Goal: Task Accomplishment & Management: Manage account settings

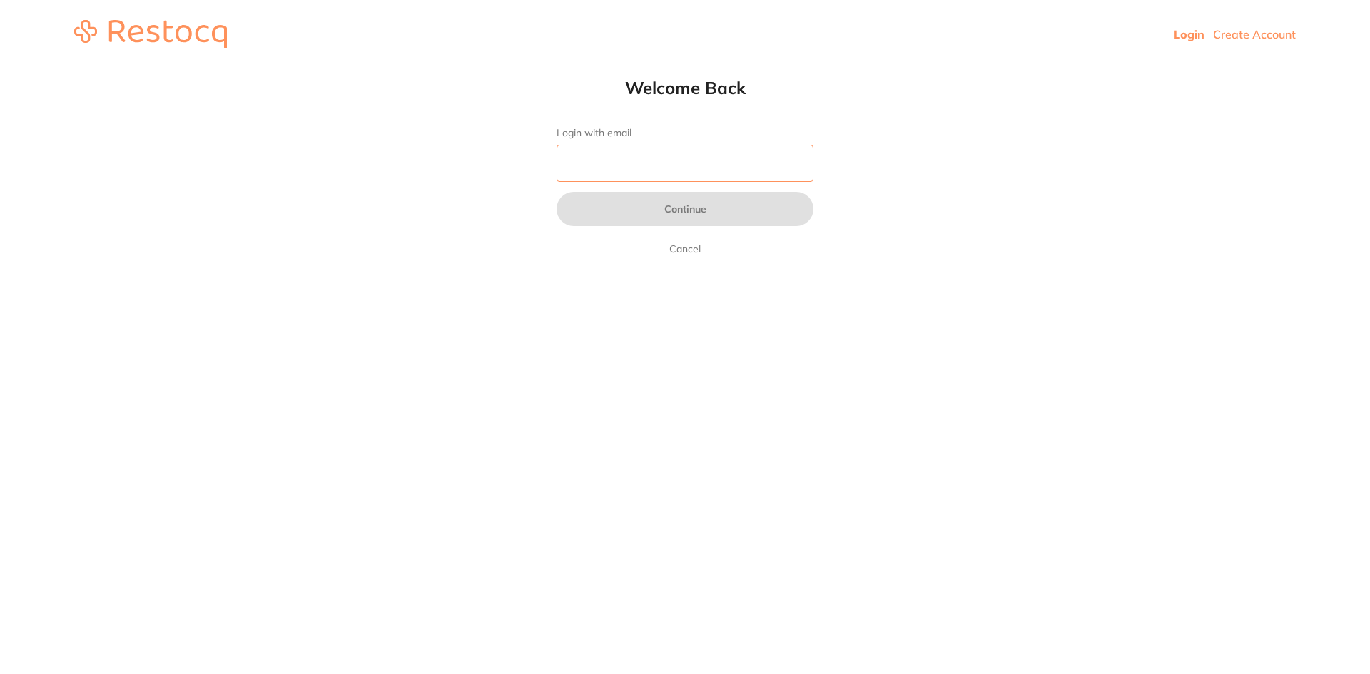
click at [599, 148] on input "Login with email" at bounding box center [685, 163] width 257 height 37
type input "[EMAIL_ADDRESS][DOMAIN_NAME]"
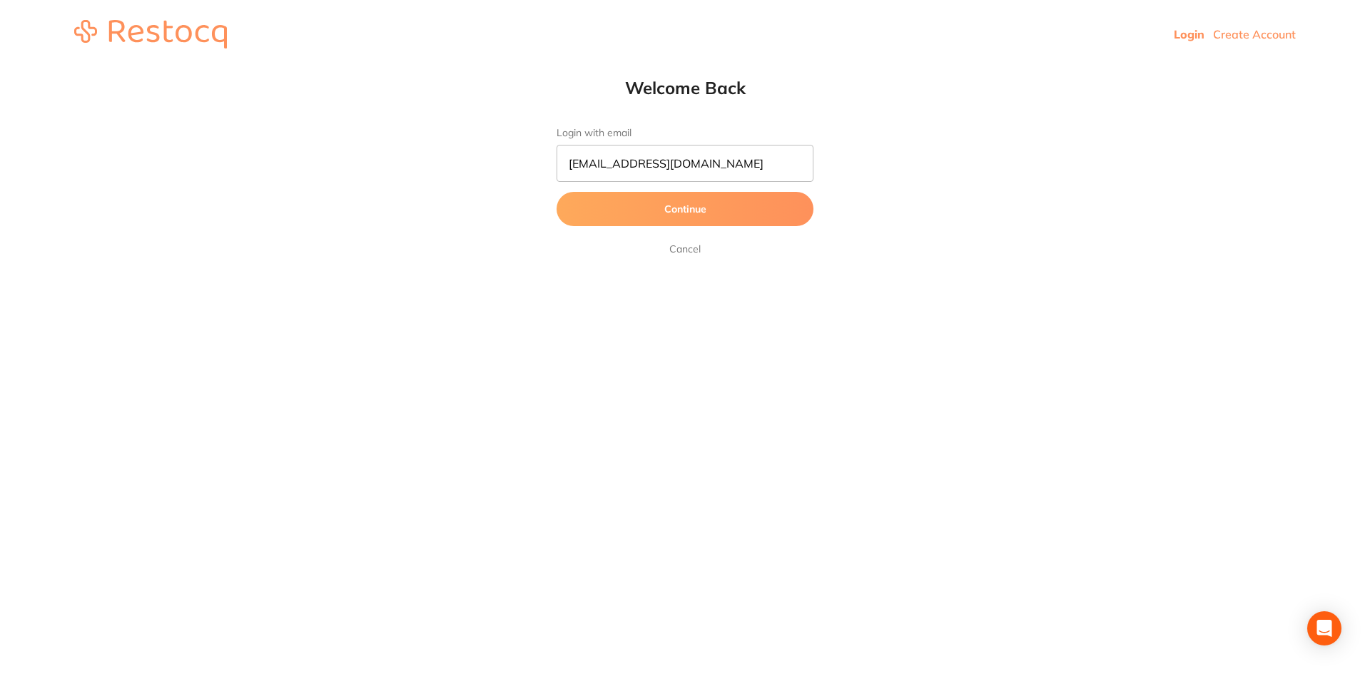
click at [634, 205] on button "Continue" at bounding box center [685, 209] width 257 height 34
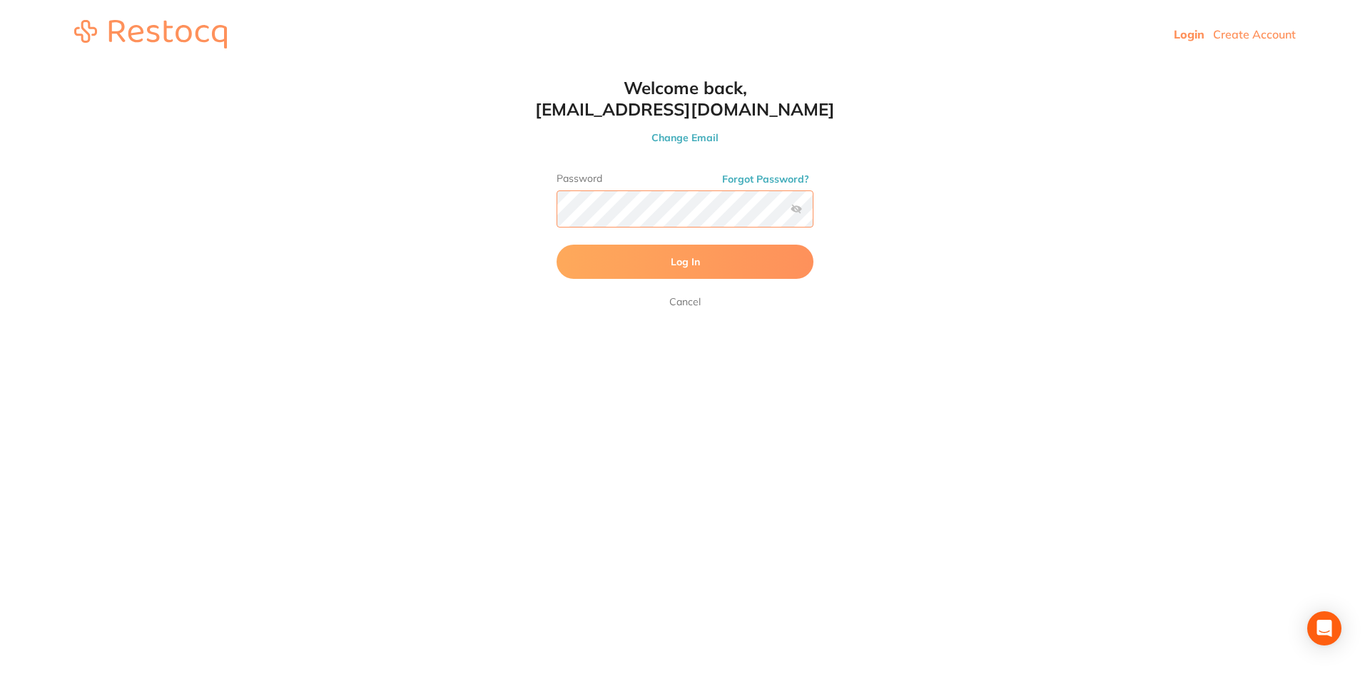
click at [557, 245] on button "Log In" at bounding box center [685, 262] width 257 height 34
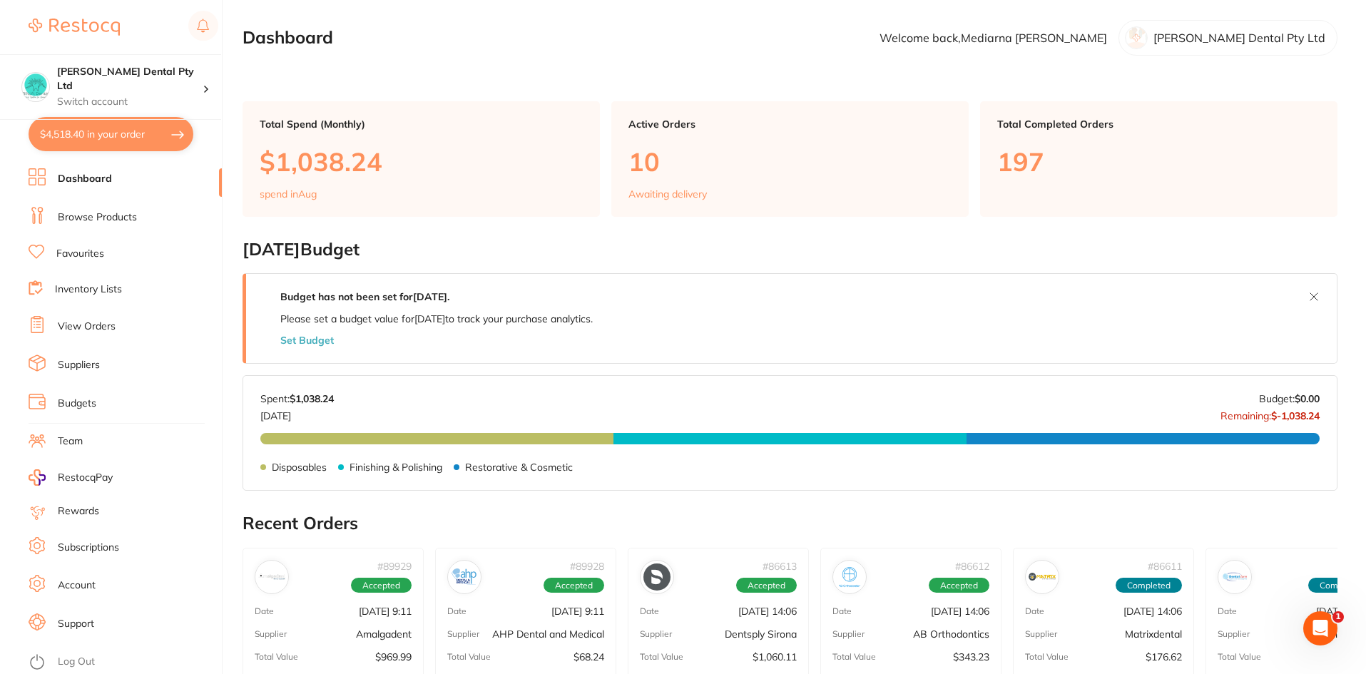
click at [56, 137] on button "$4,518.40 in your order" at bounding box center [111, 134] width 165 height 34
checkbox input "true"
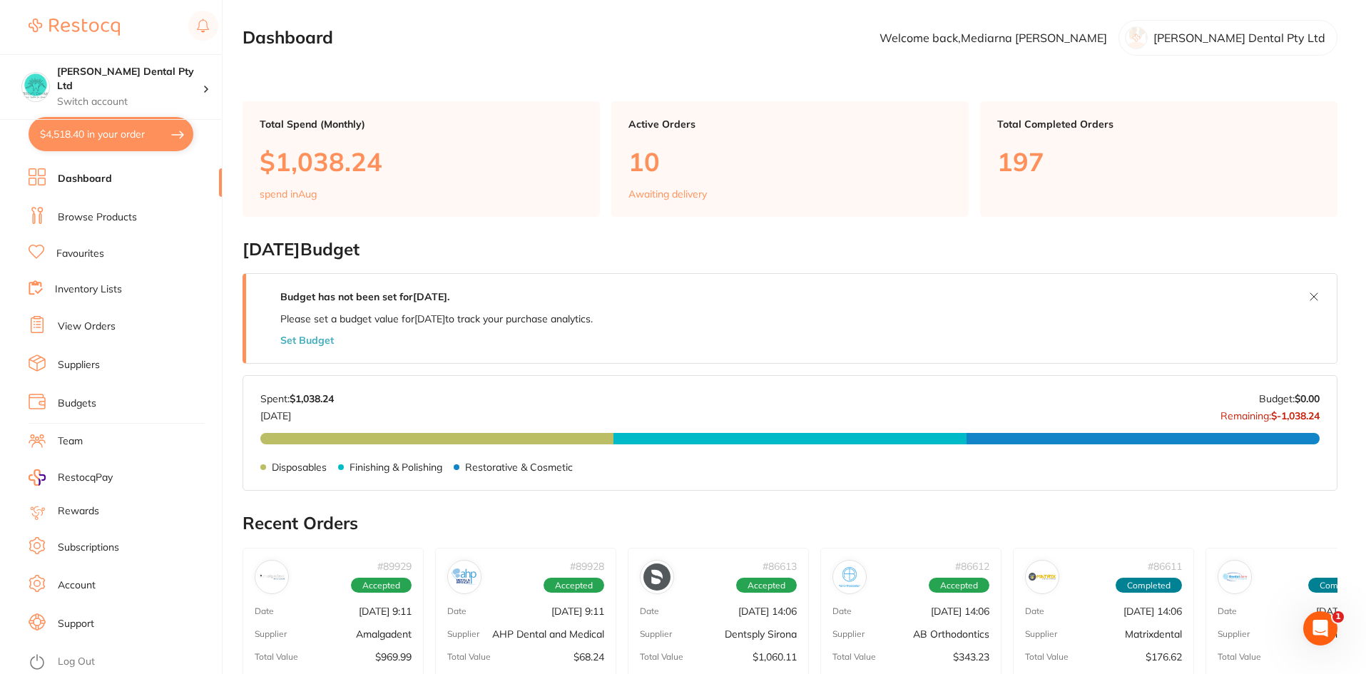
checkbox input "true"
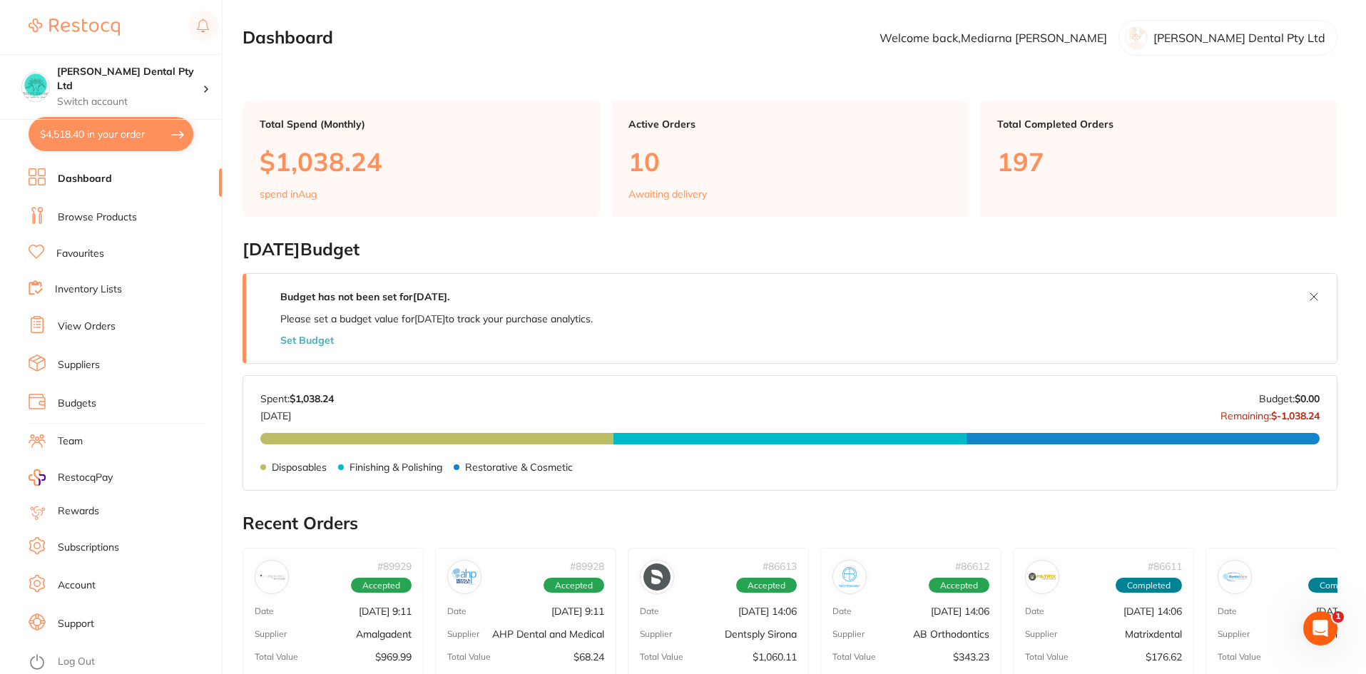
checkbox input "true"
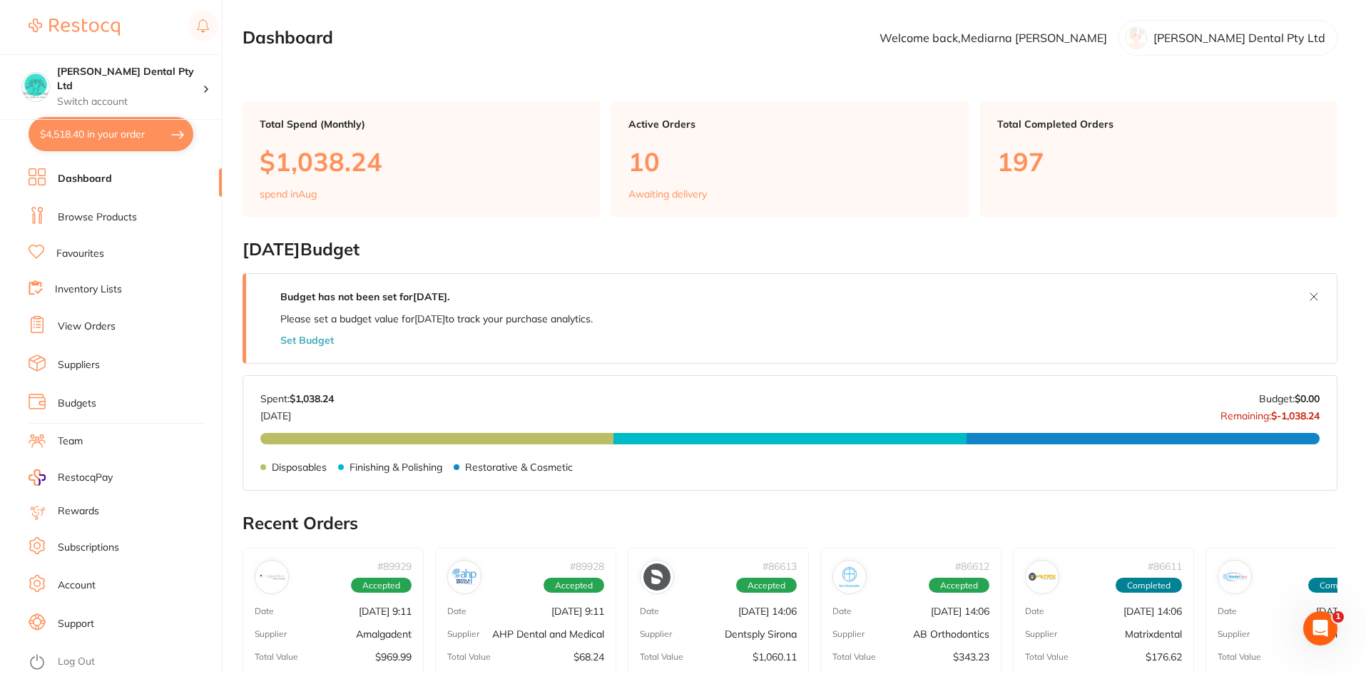
checkbox input "true"
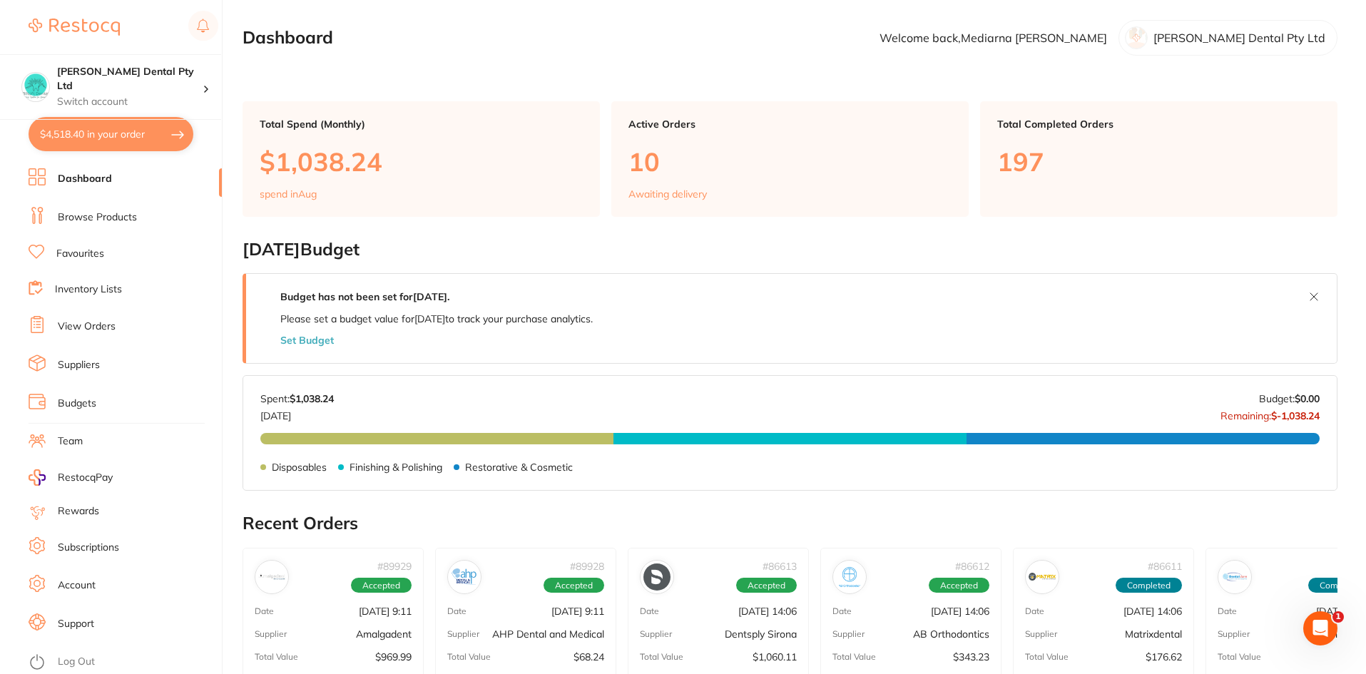
checkbox input "true"
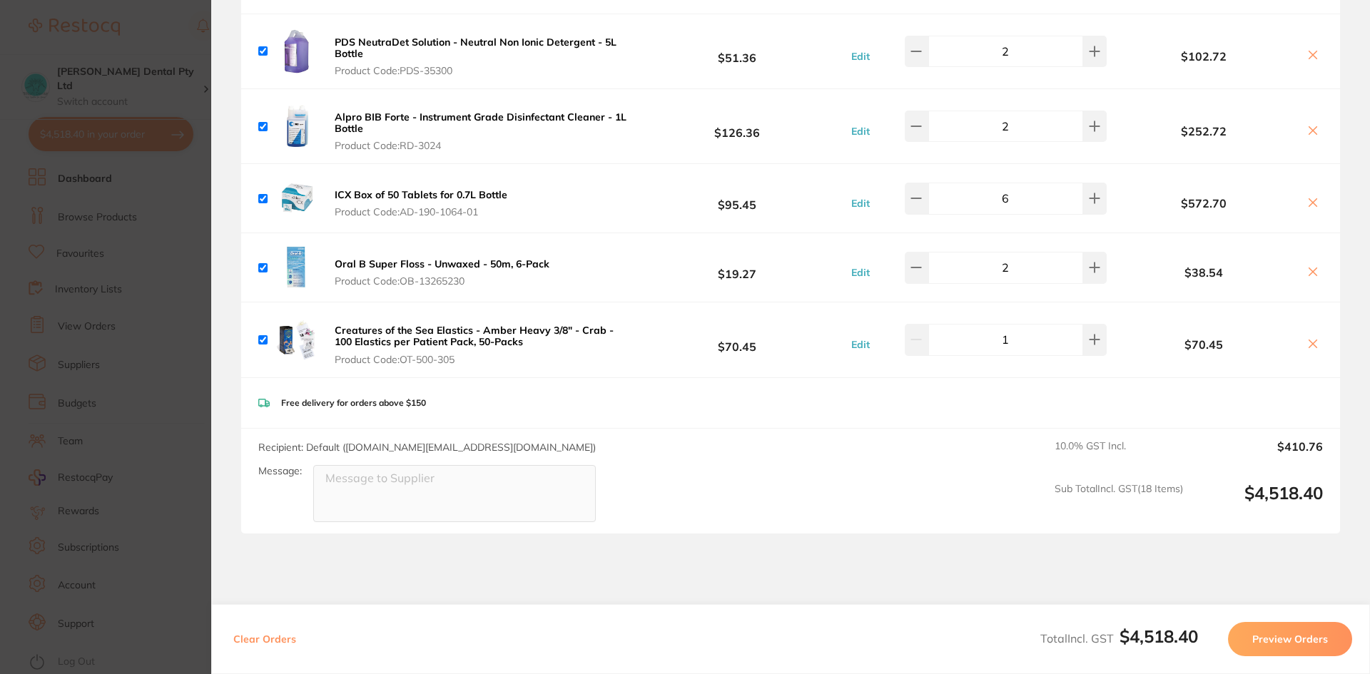
scroll to position [1212, 0]
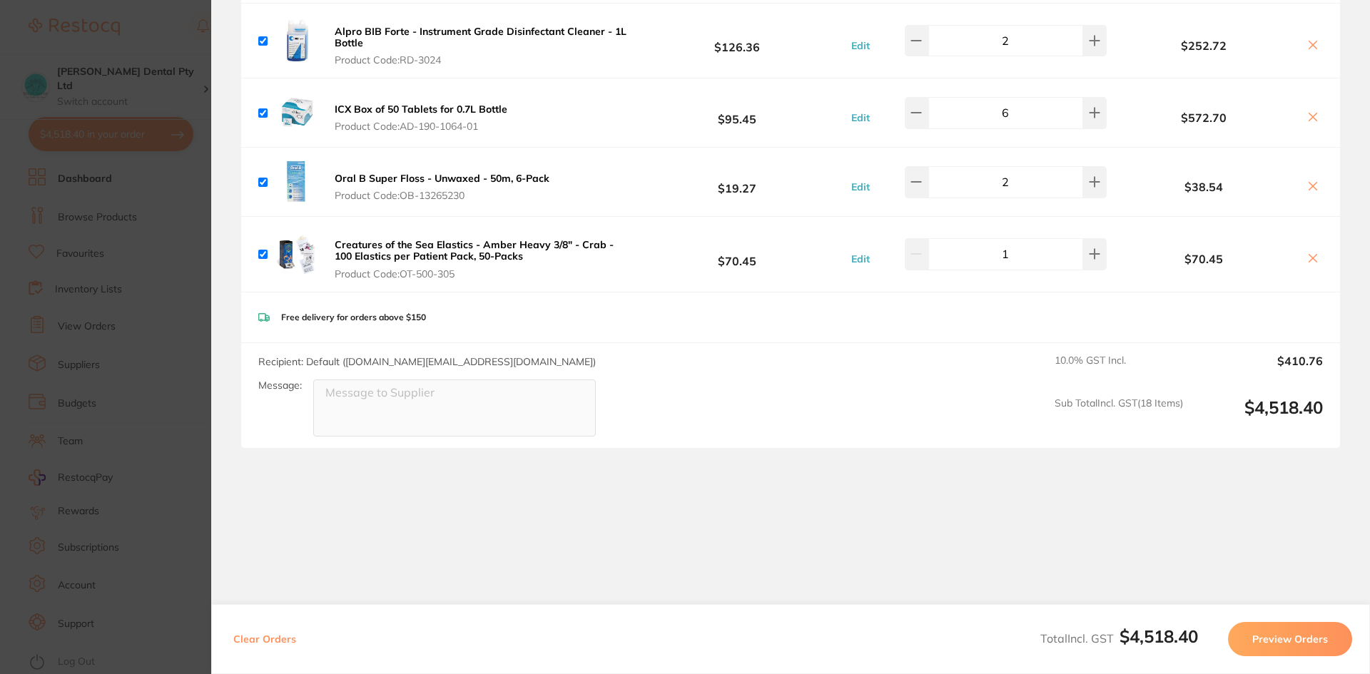
click at [285, 641] on button "Clear Orders" at bounding box center [264, 639] width 71 height 34
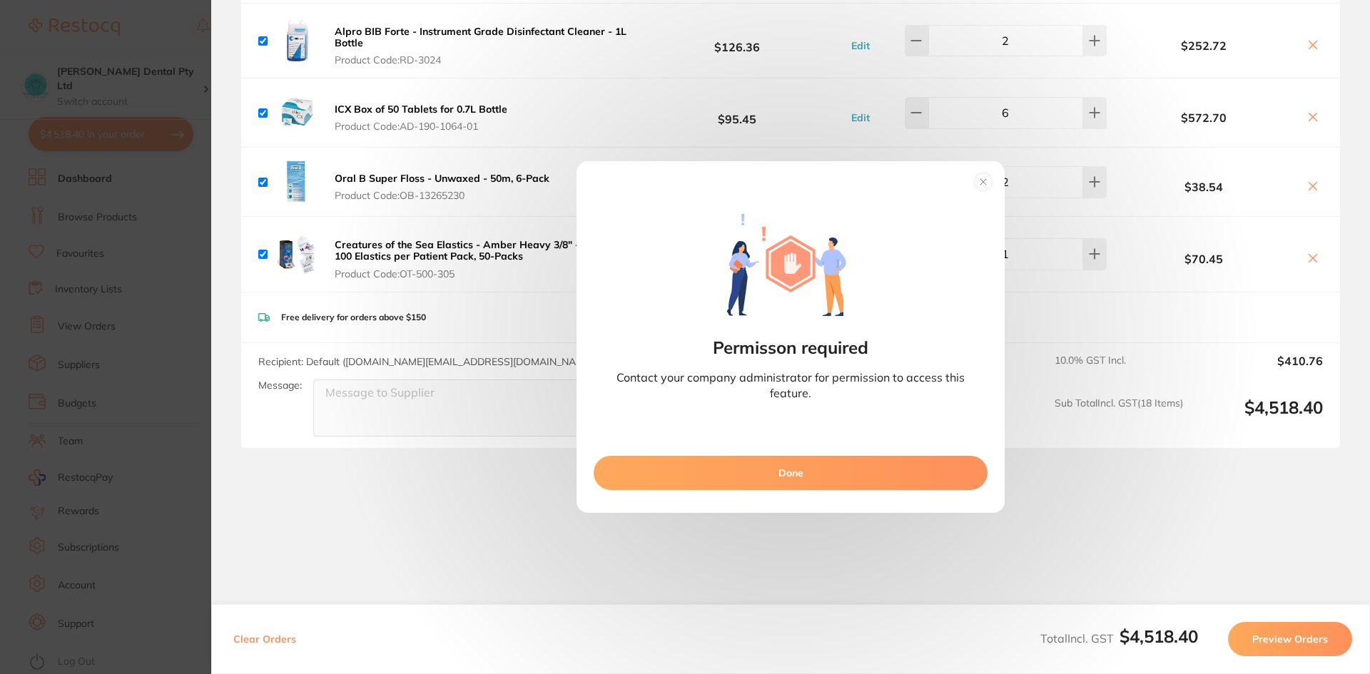
click at [782, 480] on button "Done" at bounding box center [791, 473] width 394 height 34
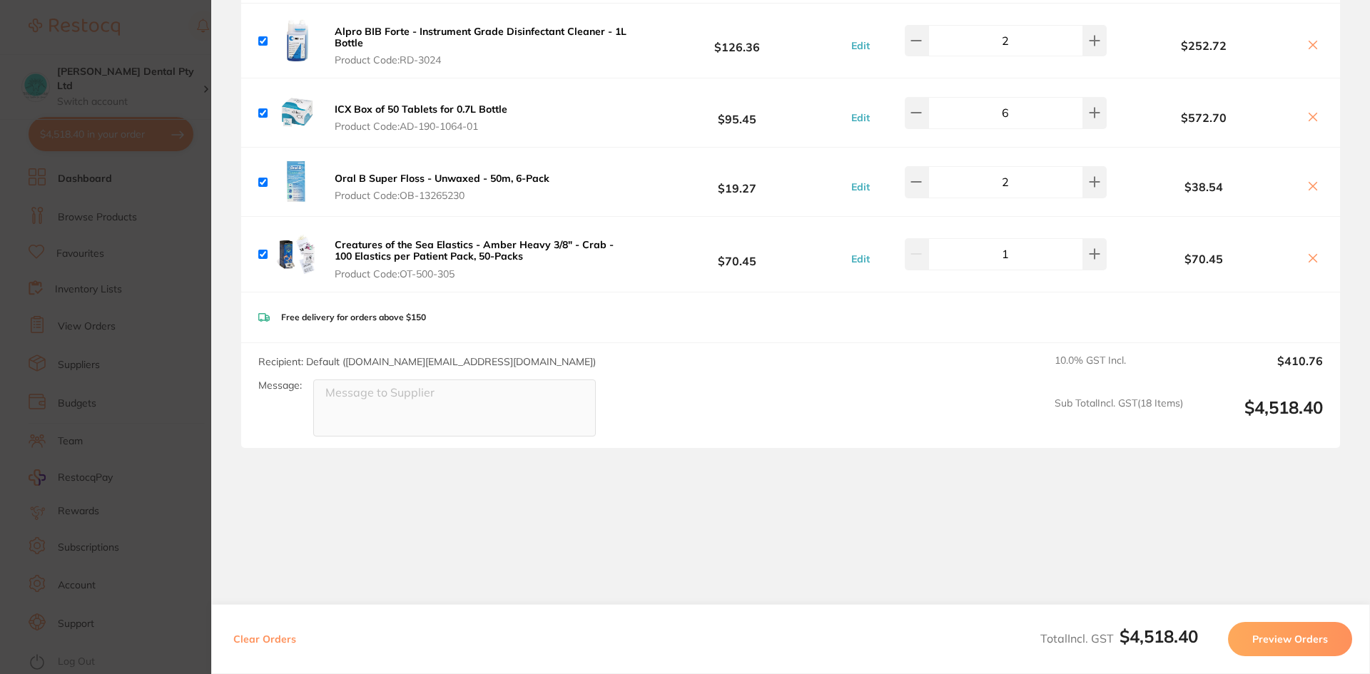
click at [1310, 253] on icon at bounding box center [1312, 258] width 11 height 11
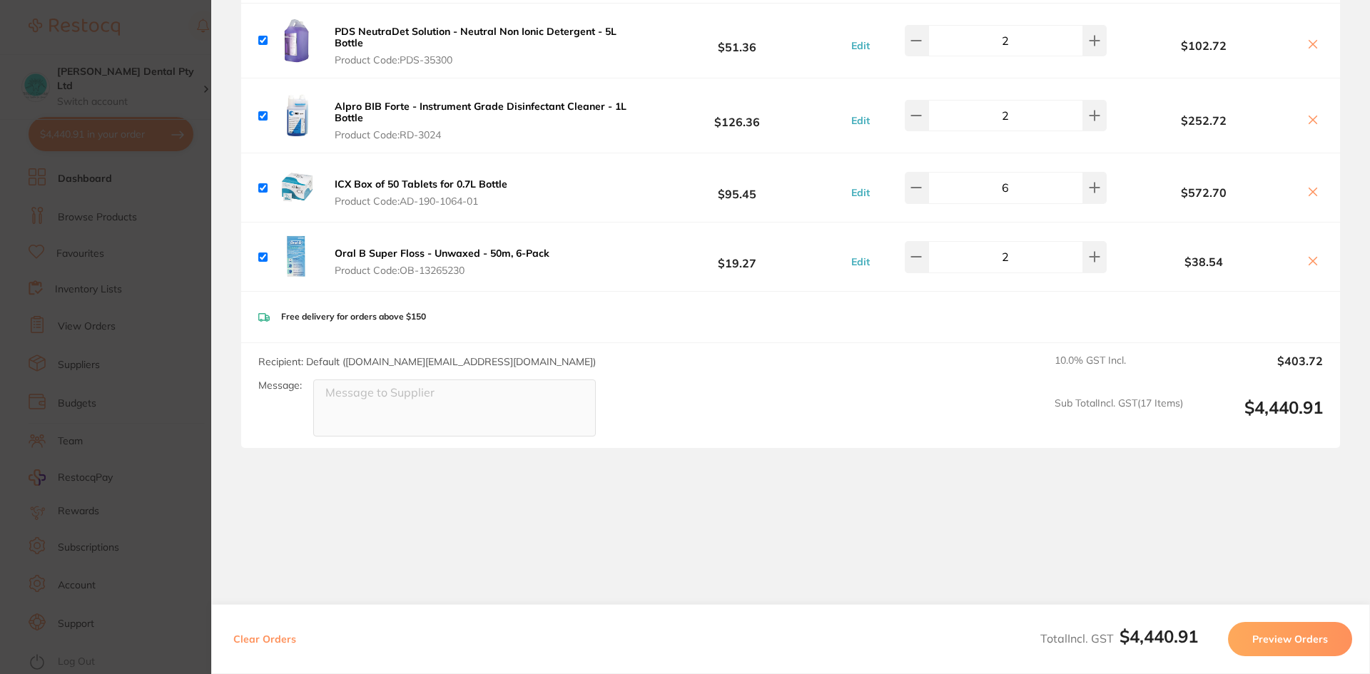
click at [1311, 186] on icon at bounding box center [1312, 191] width 11 height 11
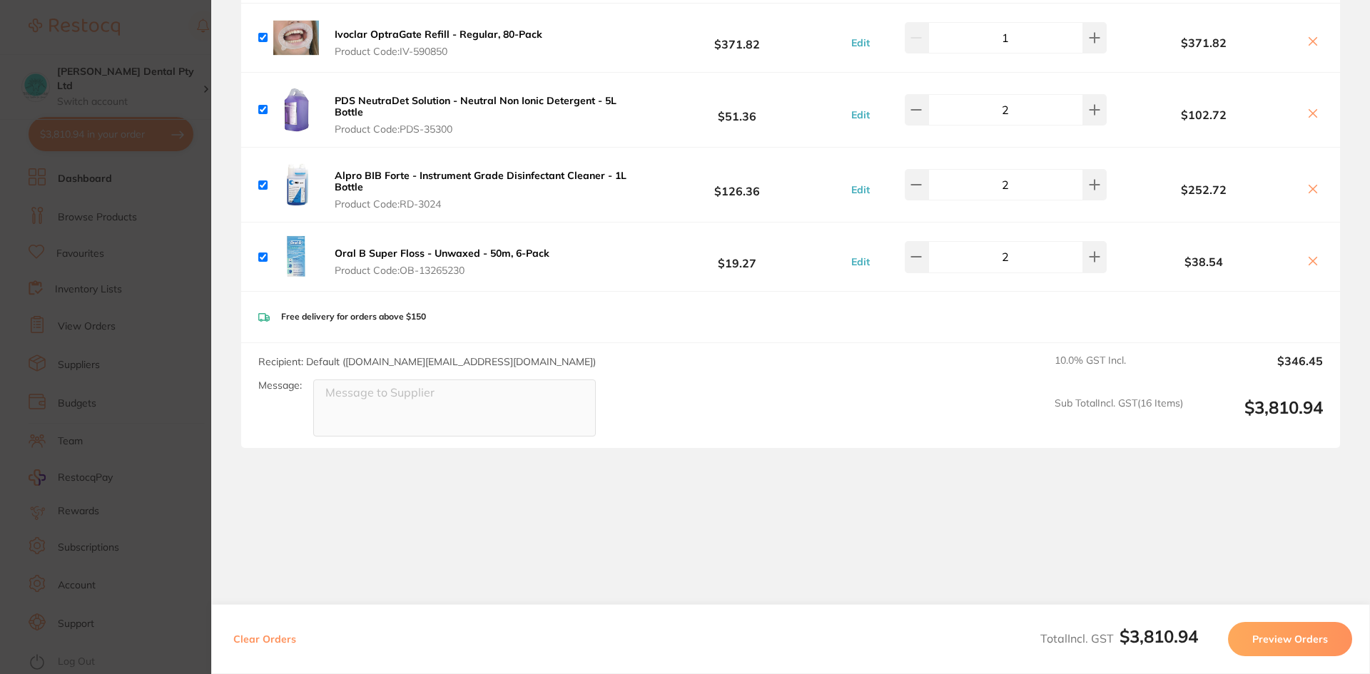
click at [1311, 186] on icon at bounding box center [1313, 189] width 8 height 8
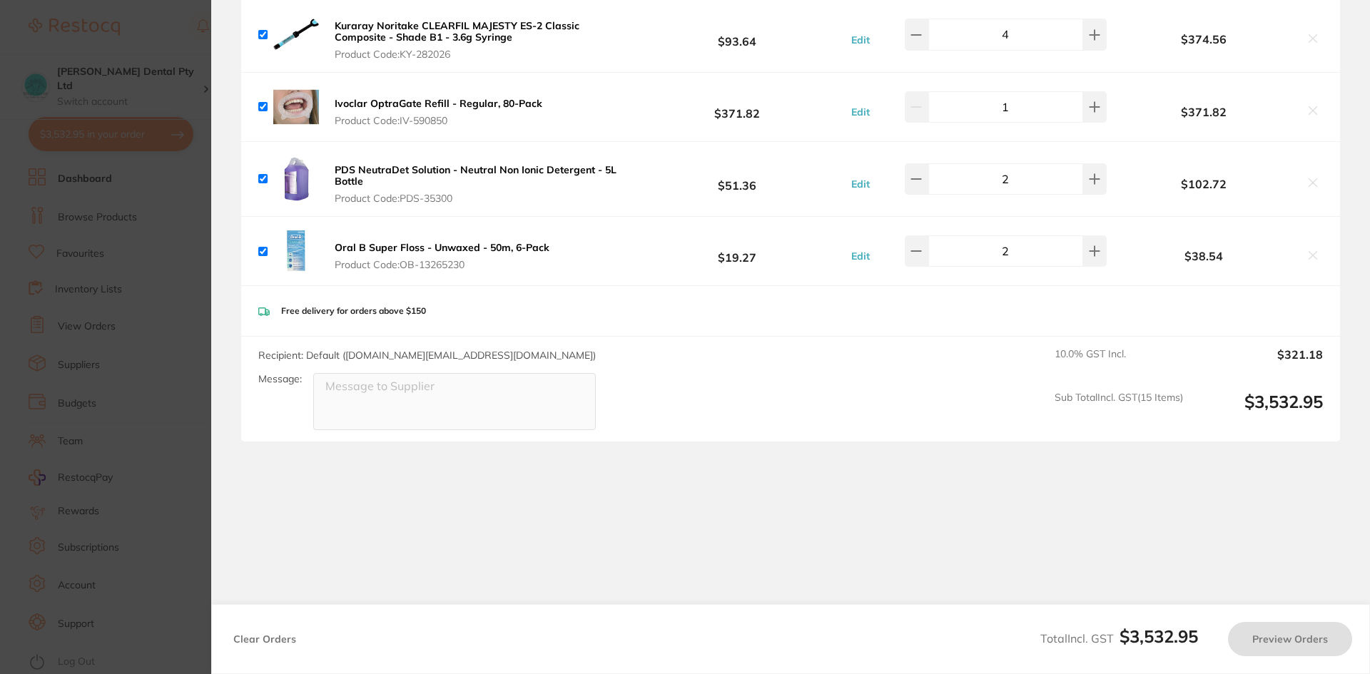
scroll to position [993, 0]
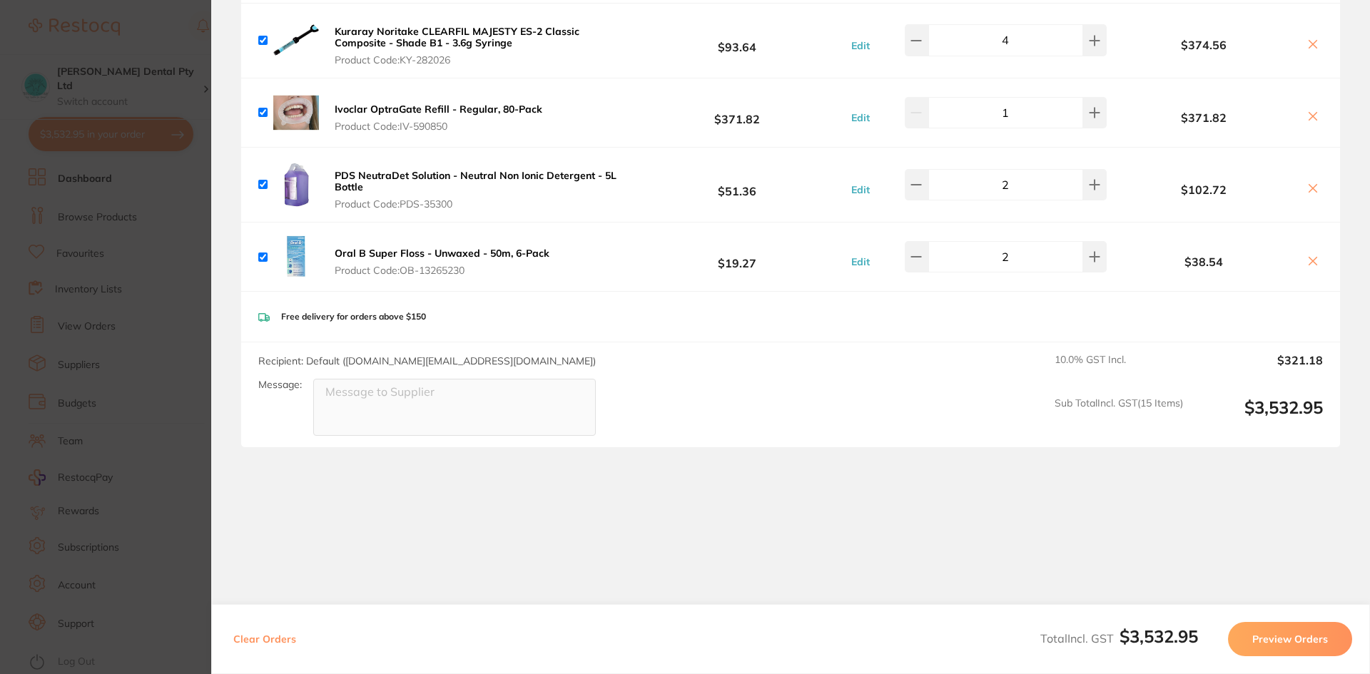
click at [1309, 185] on icon at bounding box center [1313, 189] width 8 height 8
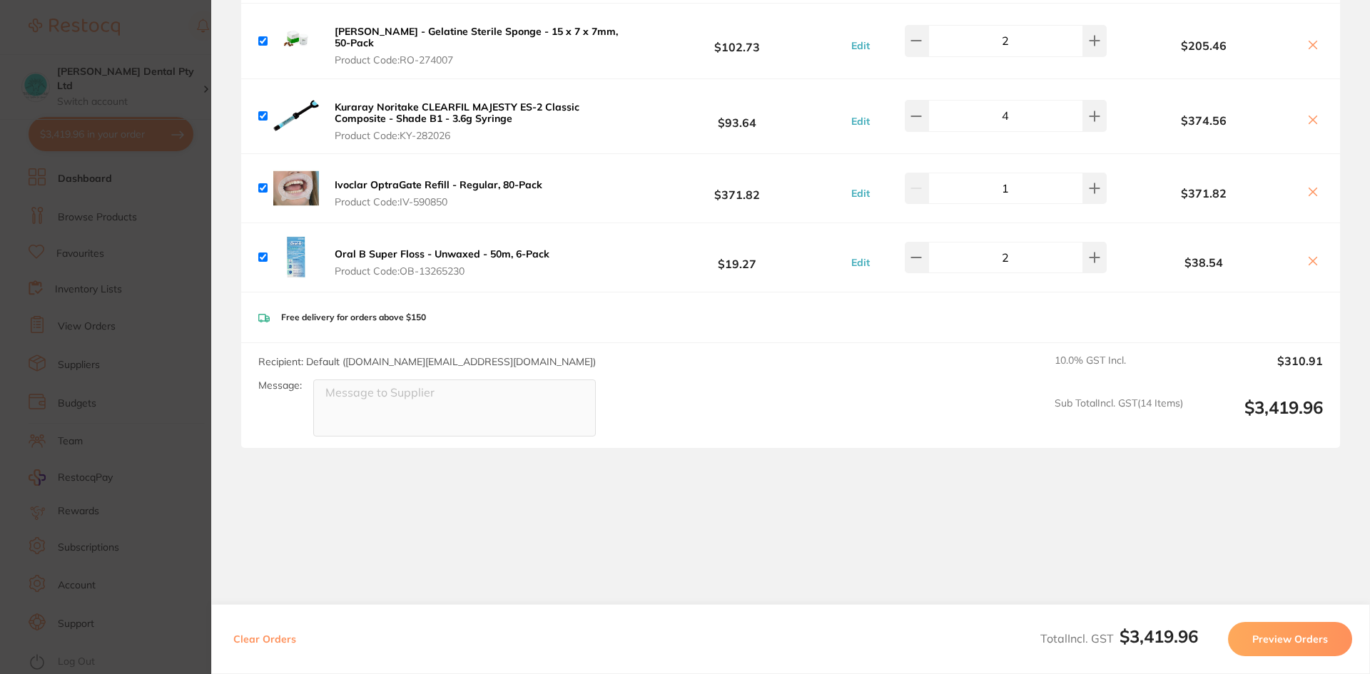
click at [1309, 188] on icon at bounding box center [1313, 192] width 8 height 8
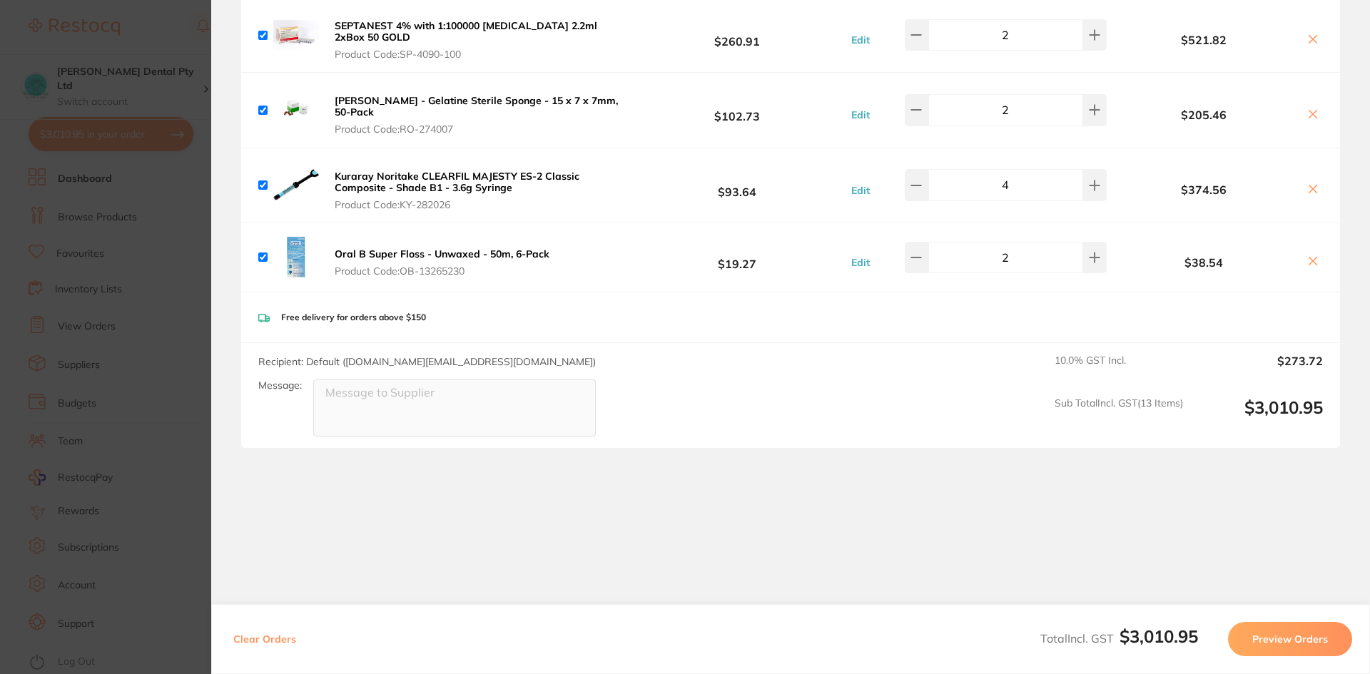
click at [1310, 183] on icon at bounding box center [1312, 188] width 11 height 11
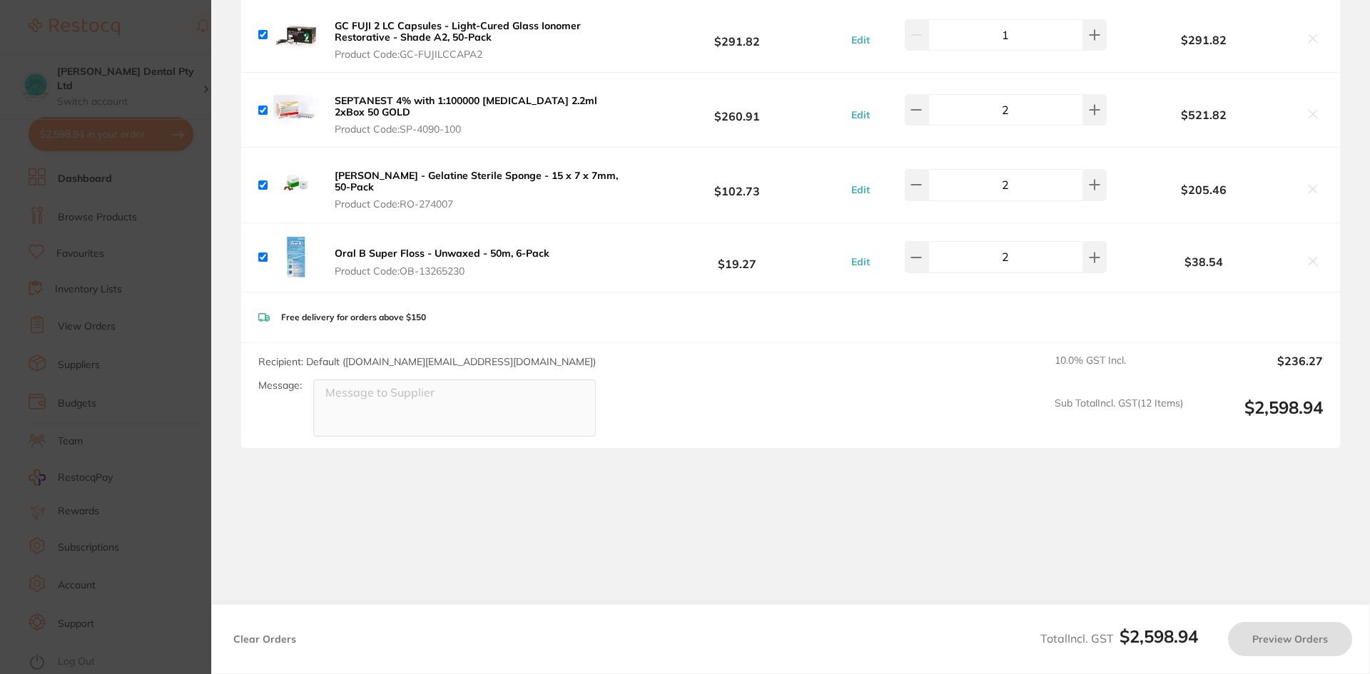
click at [1311, 255] on icon at bounding box center [1312, 260] width 11 height 11
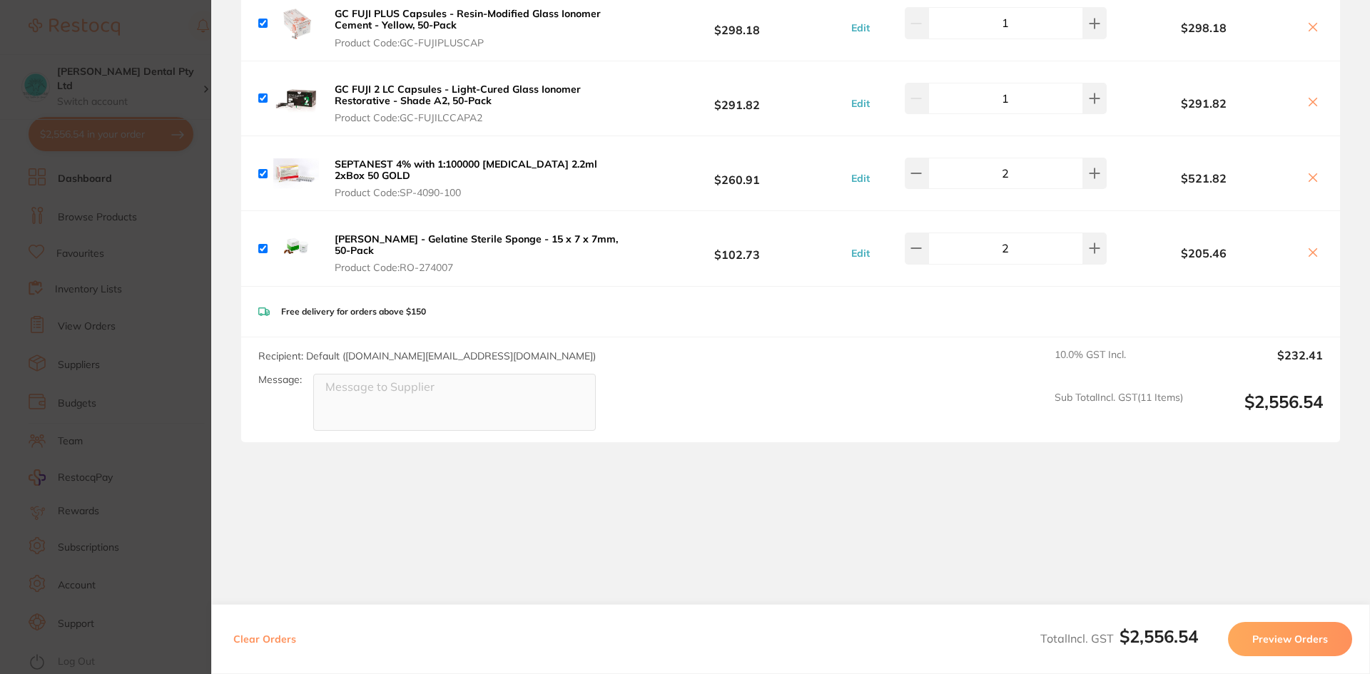
scroll to position [704, 0]
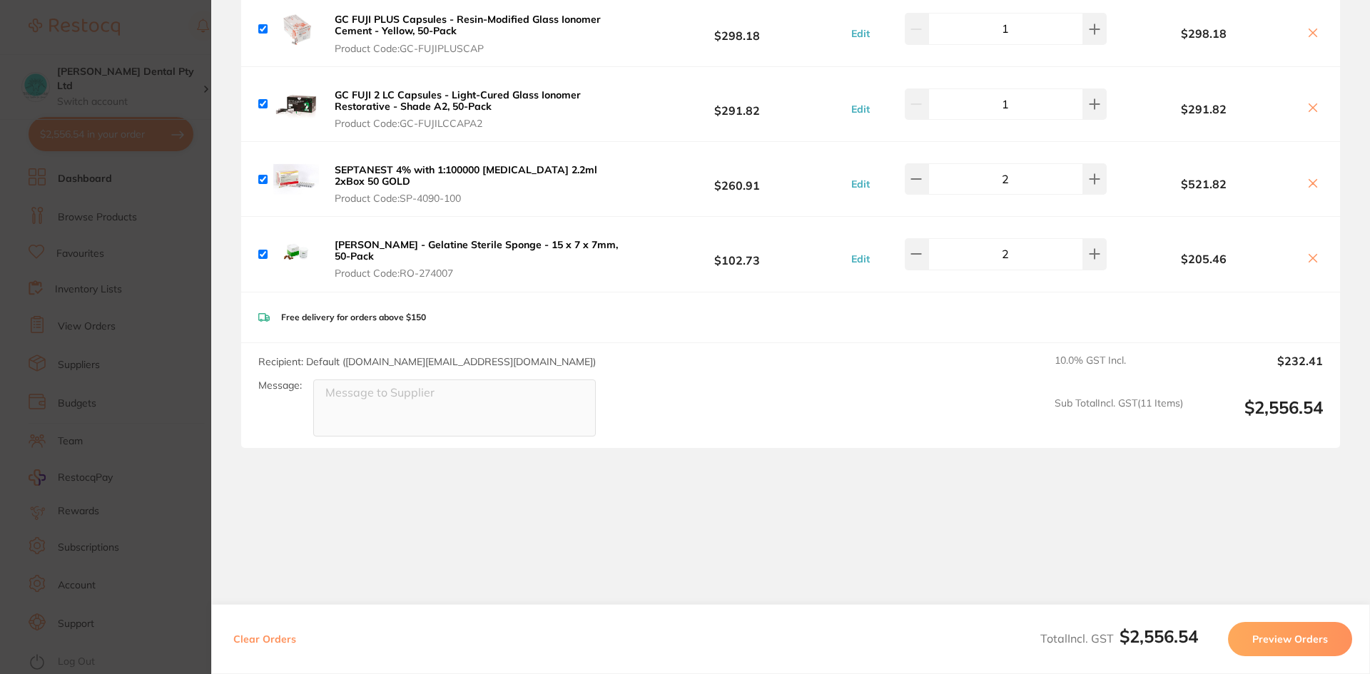
click at [1309, 254] on icon at bounding box center [1313, 258] width 8 height 8
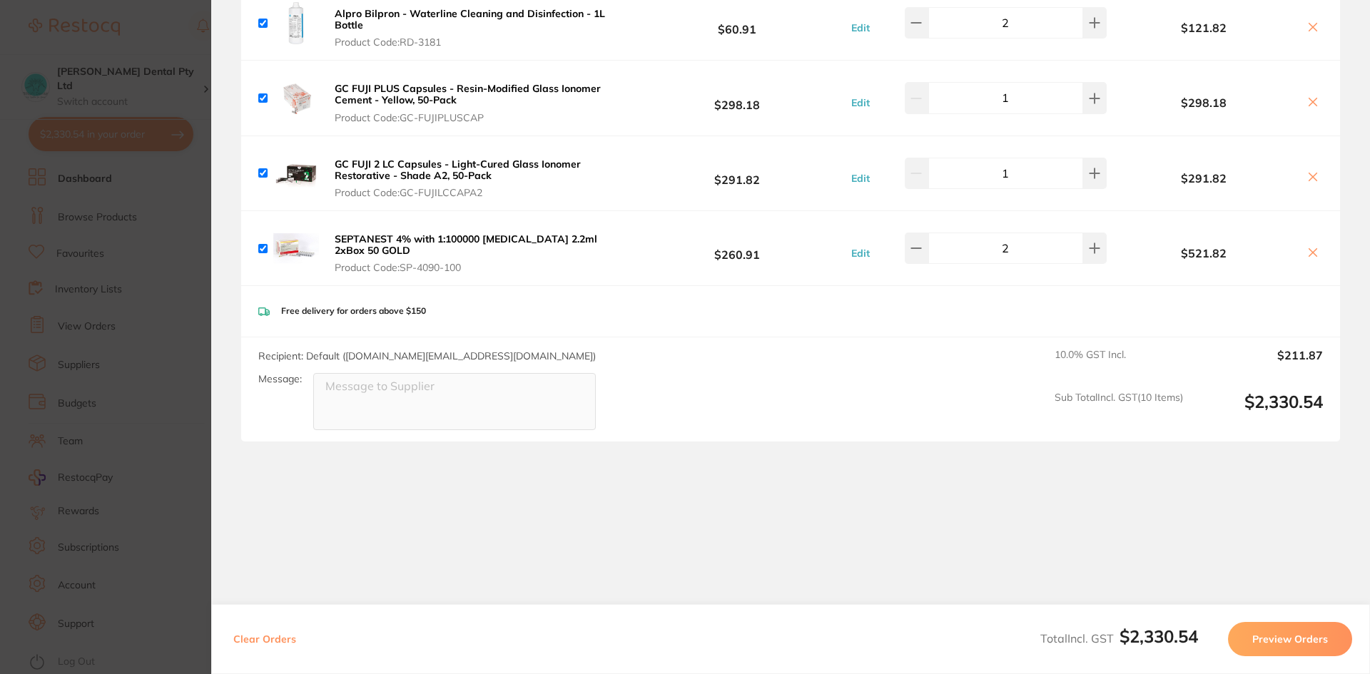
scroll to position [629, 0]
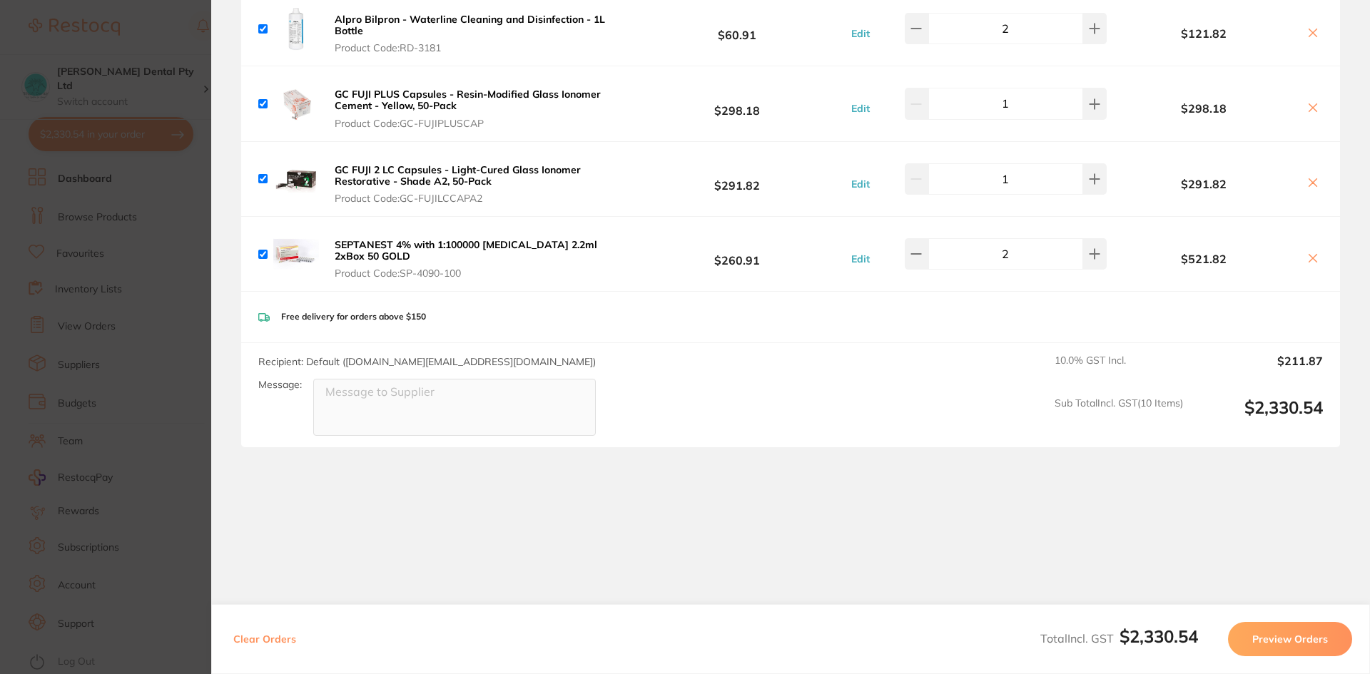
click at [1309, 254] on icon at bounding box center [1313, 258] width 8 height 8
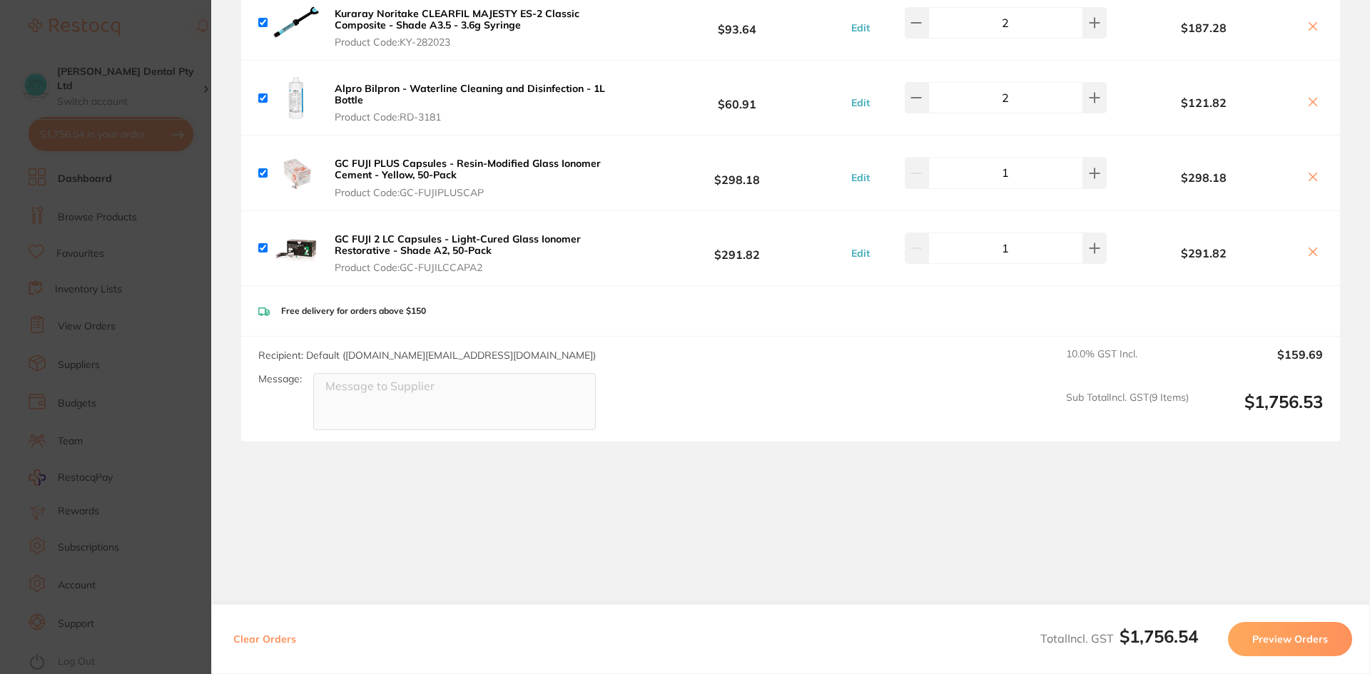
scroll to position [553, 0]
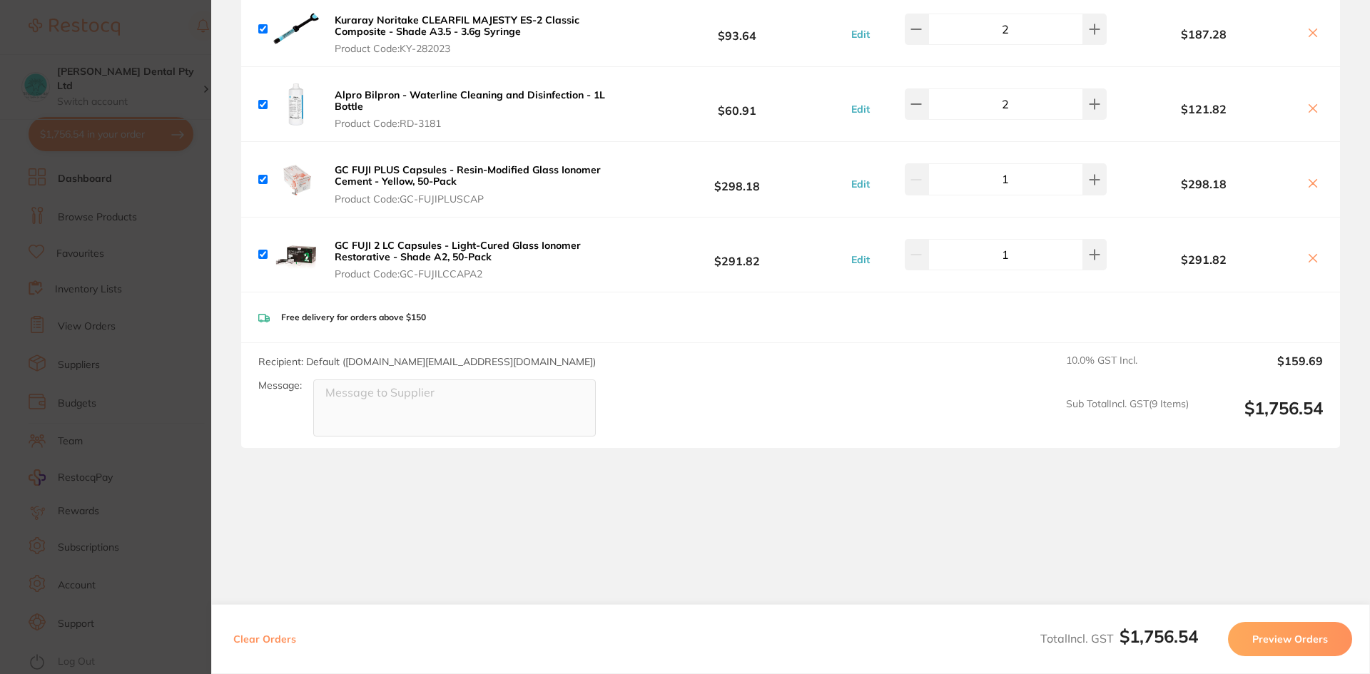
click at [1309, 255] on icon at bounding box center [1313, 259] width 8 height 8
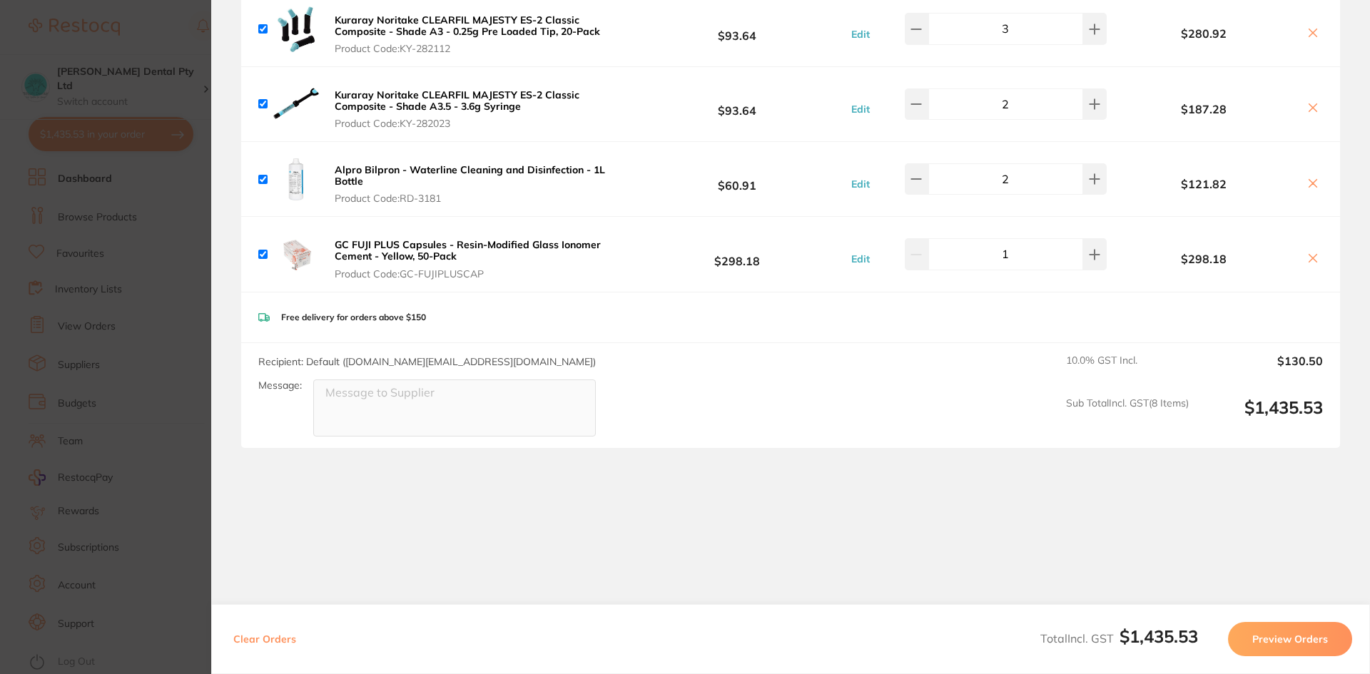
click at [1309, 255] on icon at bounding box center [1313, 259] width 8 height 8
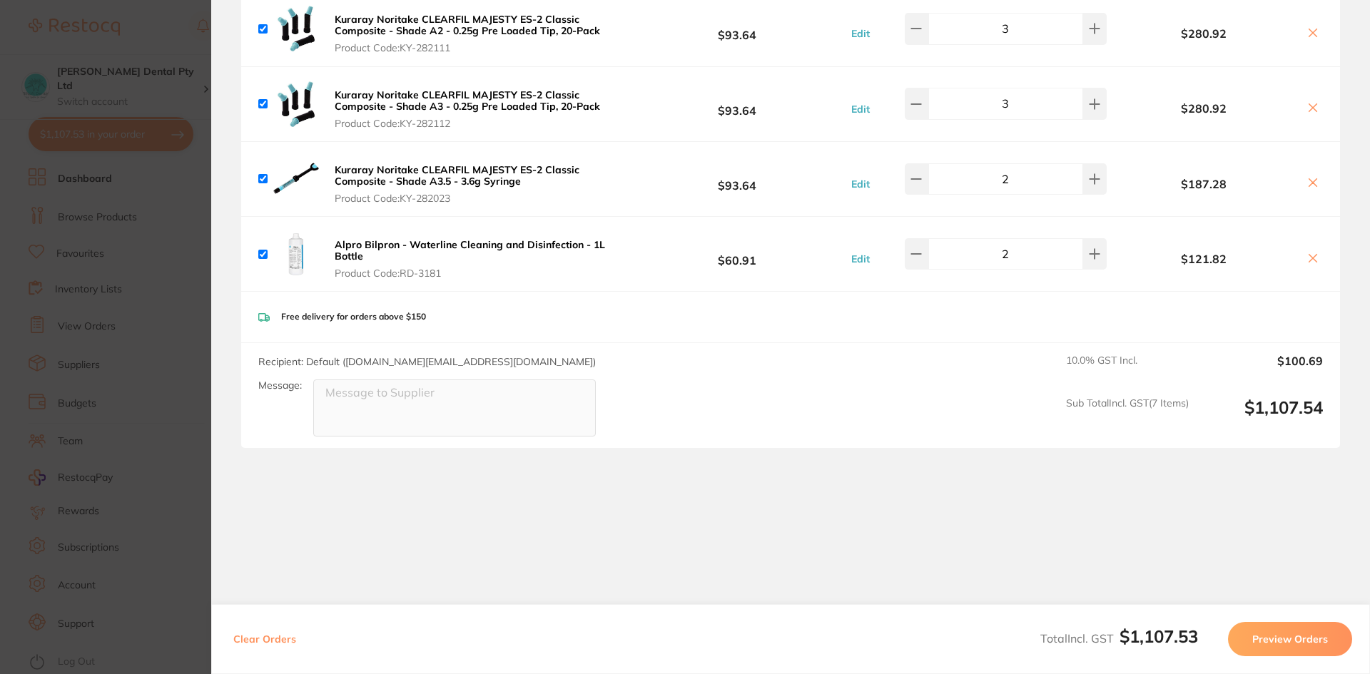
click at [1309, 254] on icon at bounding box center [1313, 258] width 8 height 8
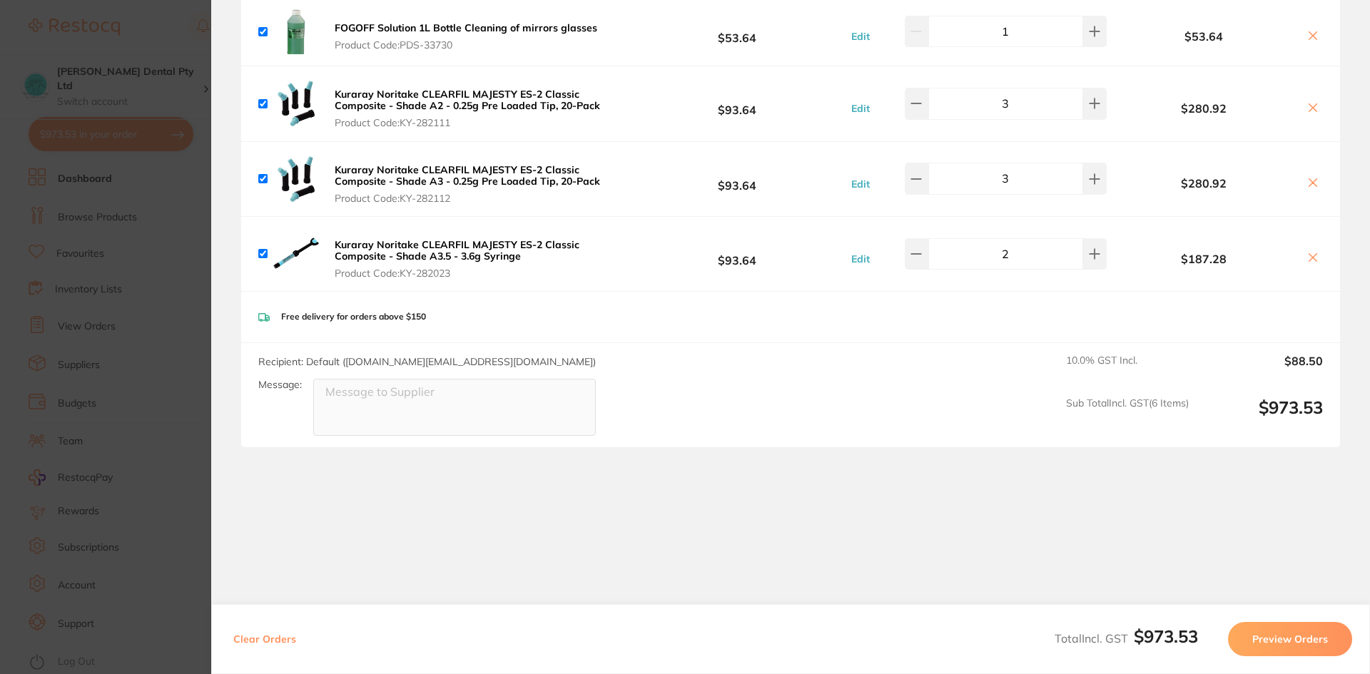
click at [1309, 254] on icon at bounding box center [1313, 258] width 8 height 8
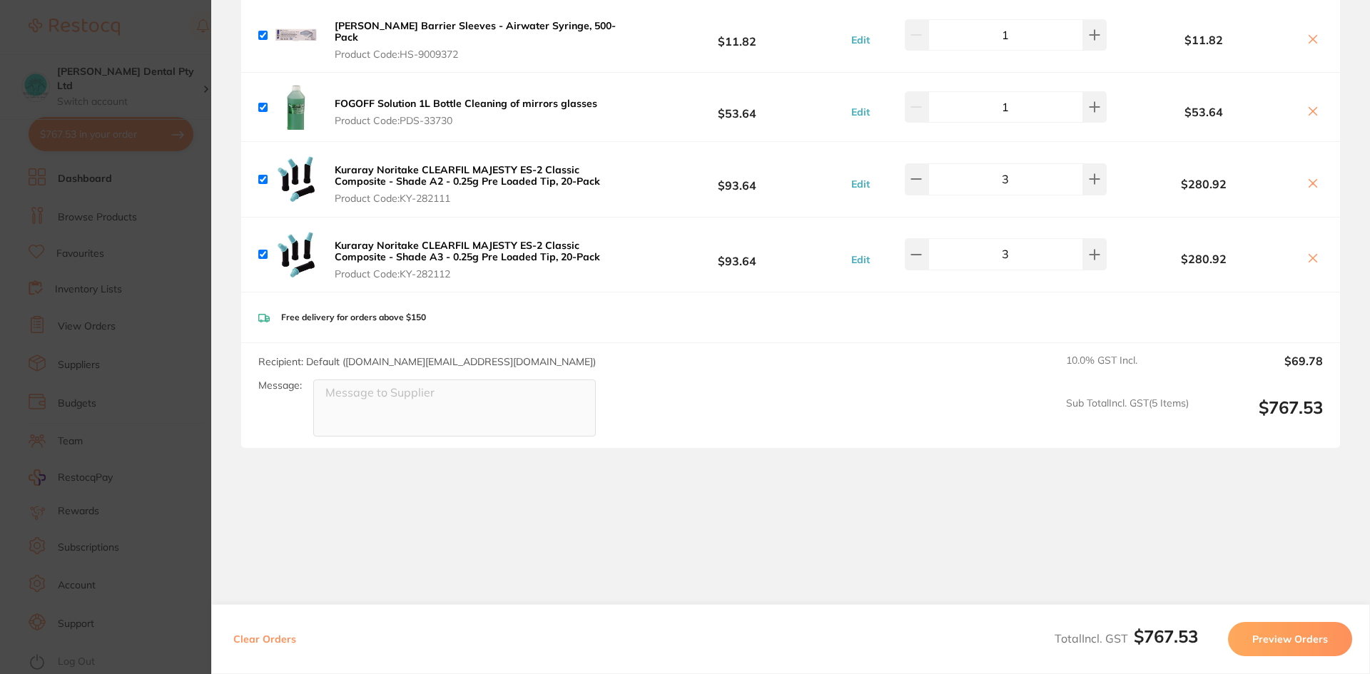
click at [1309, 255] on icon at bounding box center [1313, 259] width 8 height 8
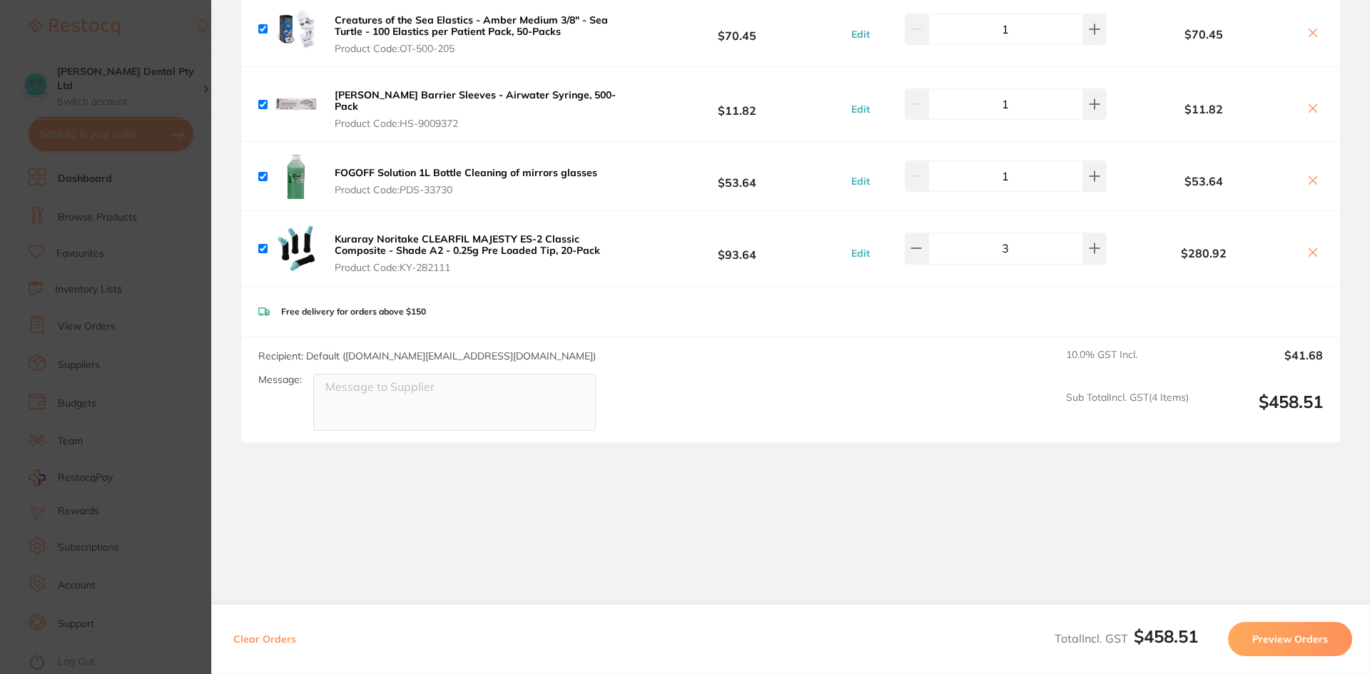
scroll to position [178, 0]
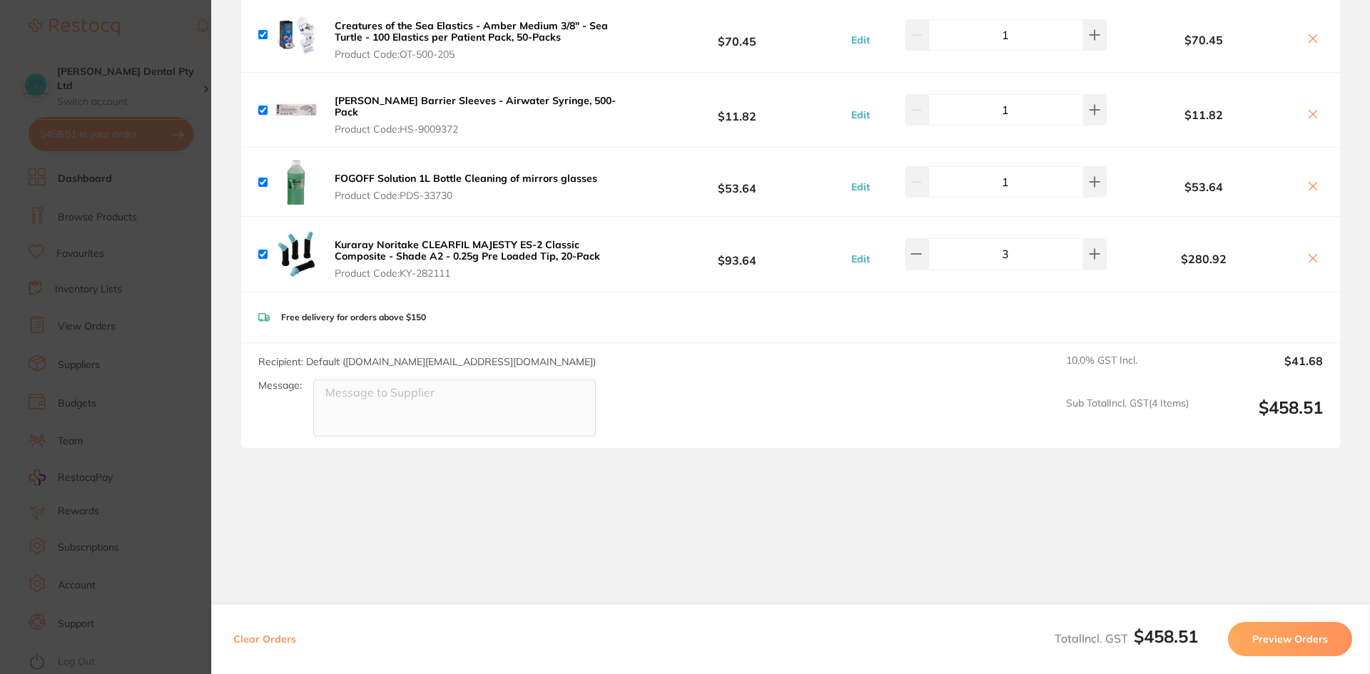
click at [1309, 255] on icon at bounding box center [1313, 259] width 8 height 8
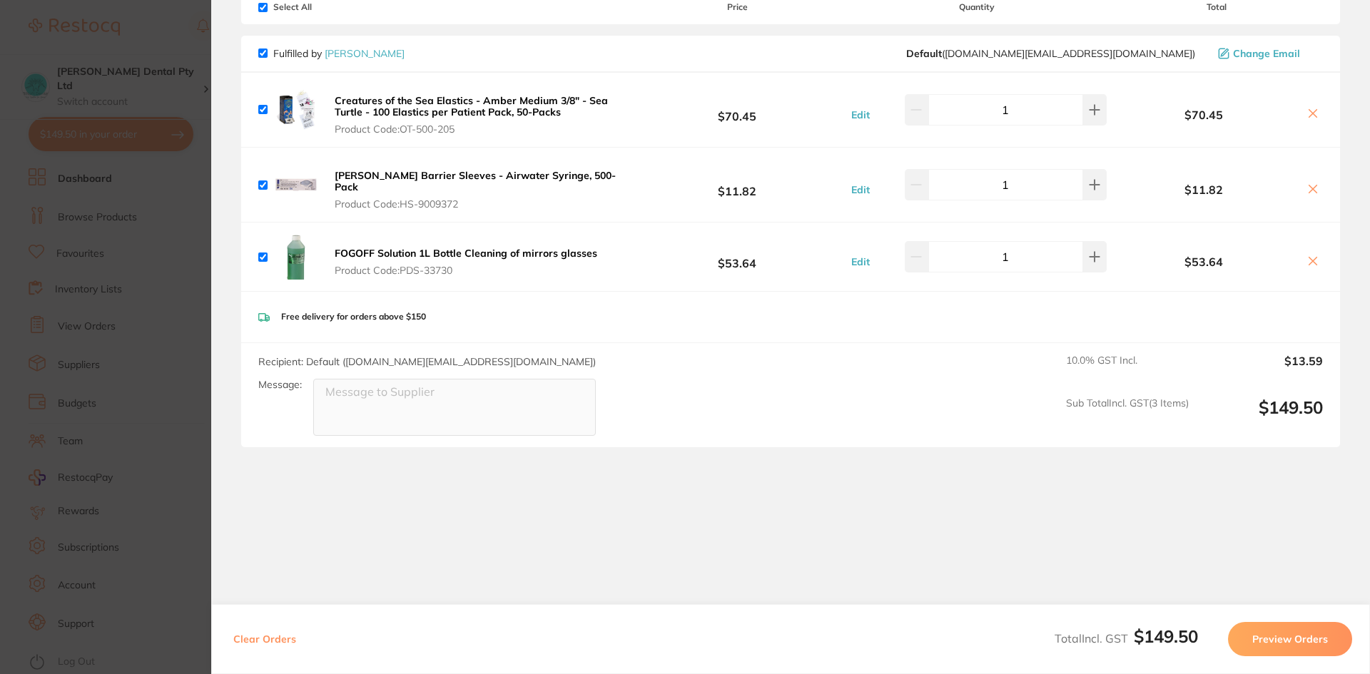
click at [1309, 255] on icon at bounding box center [1312, 260] width 11 height 11
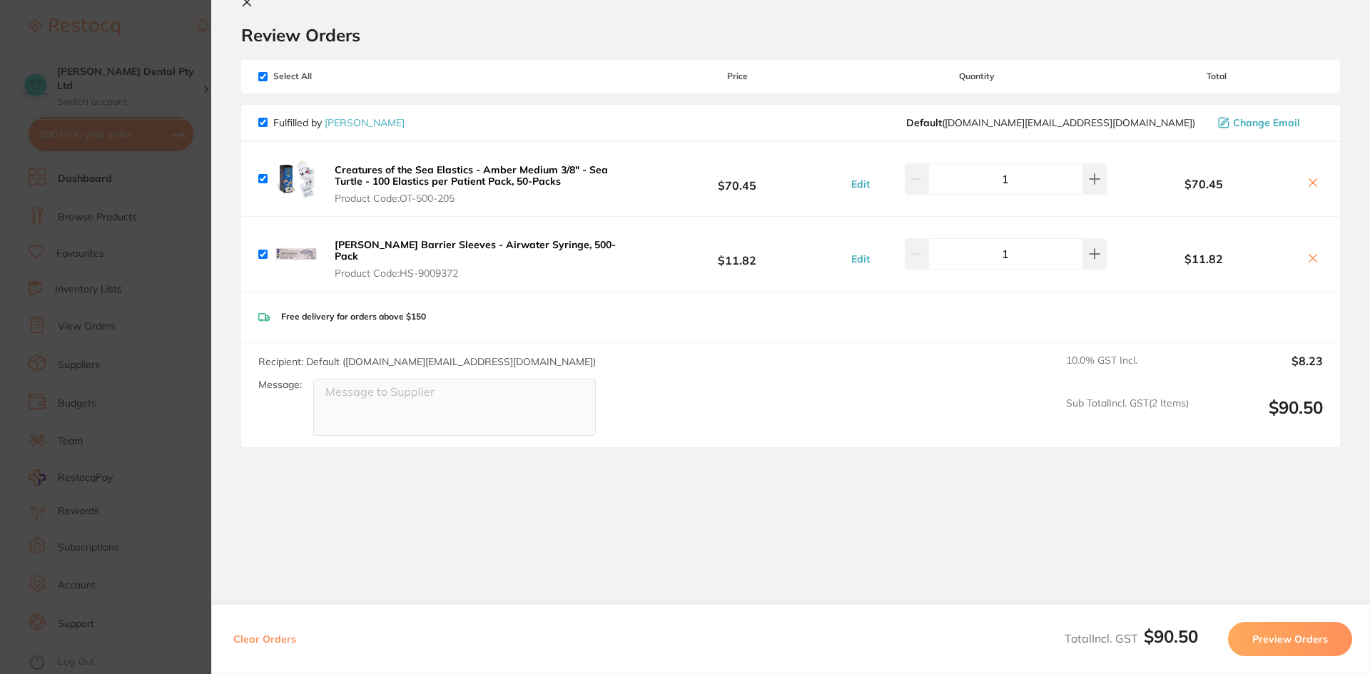
click at [1309, 253] on icon at bounding box center [1312, 258] width 11 height 11
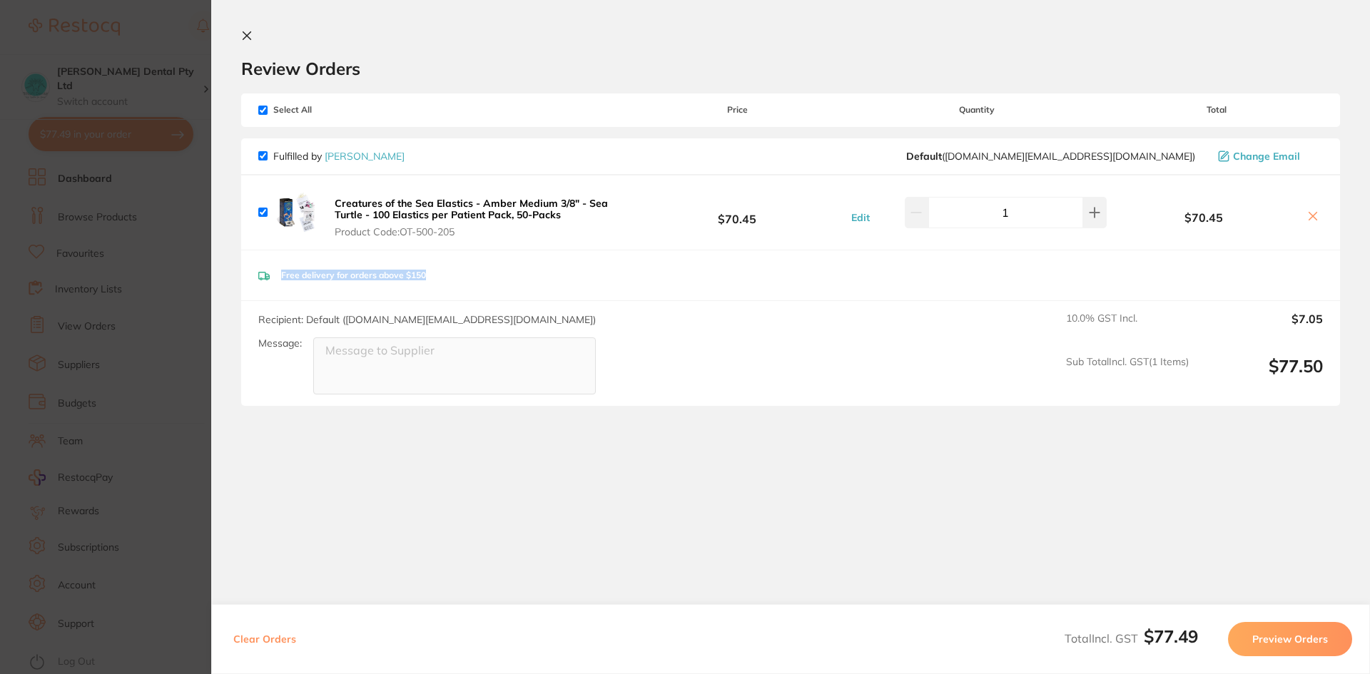
click at [1309, 252] on div "Free delivery for orders above $150" at bounding box center [790, 275] width 1099 height 51
click at [1308, 216] on icon at bounding box center [1312, 215] width 11 height 11
checkbox input "false"
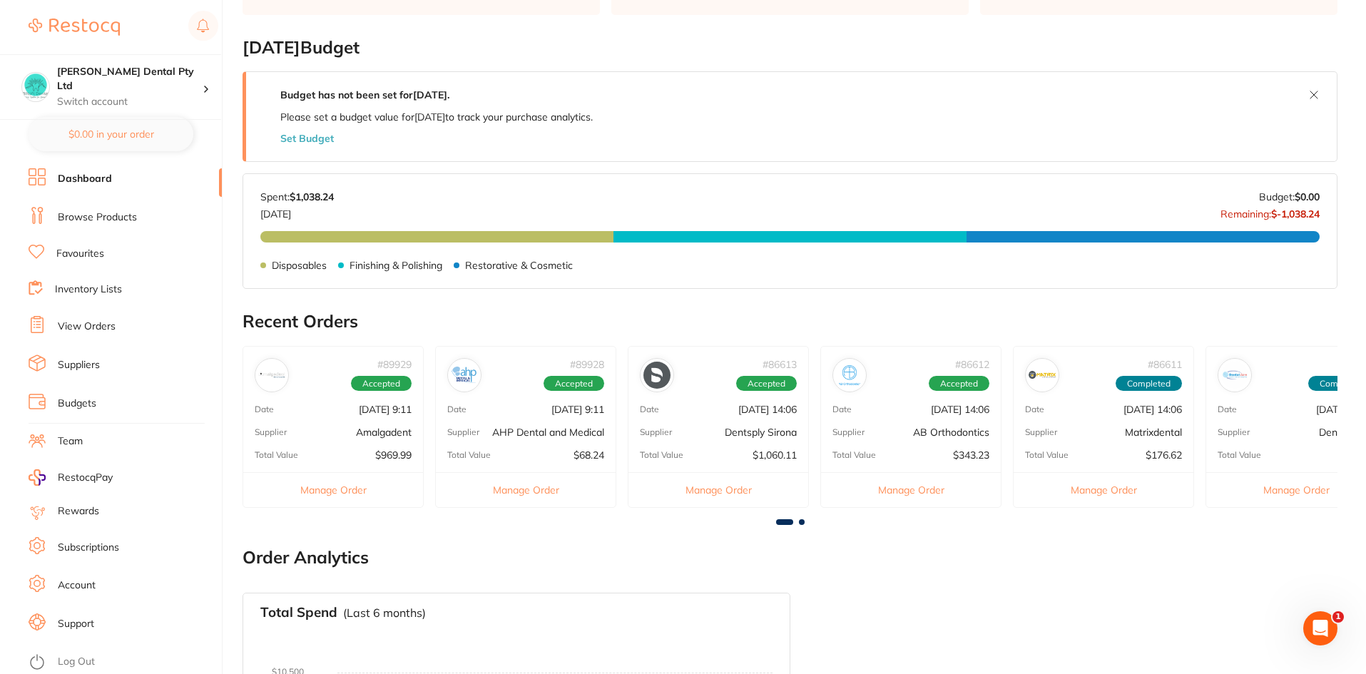
scroll to position [357, 0]
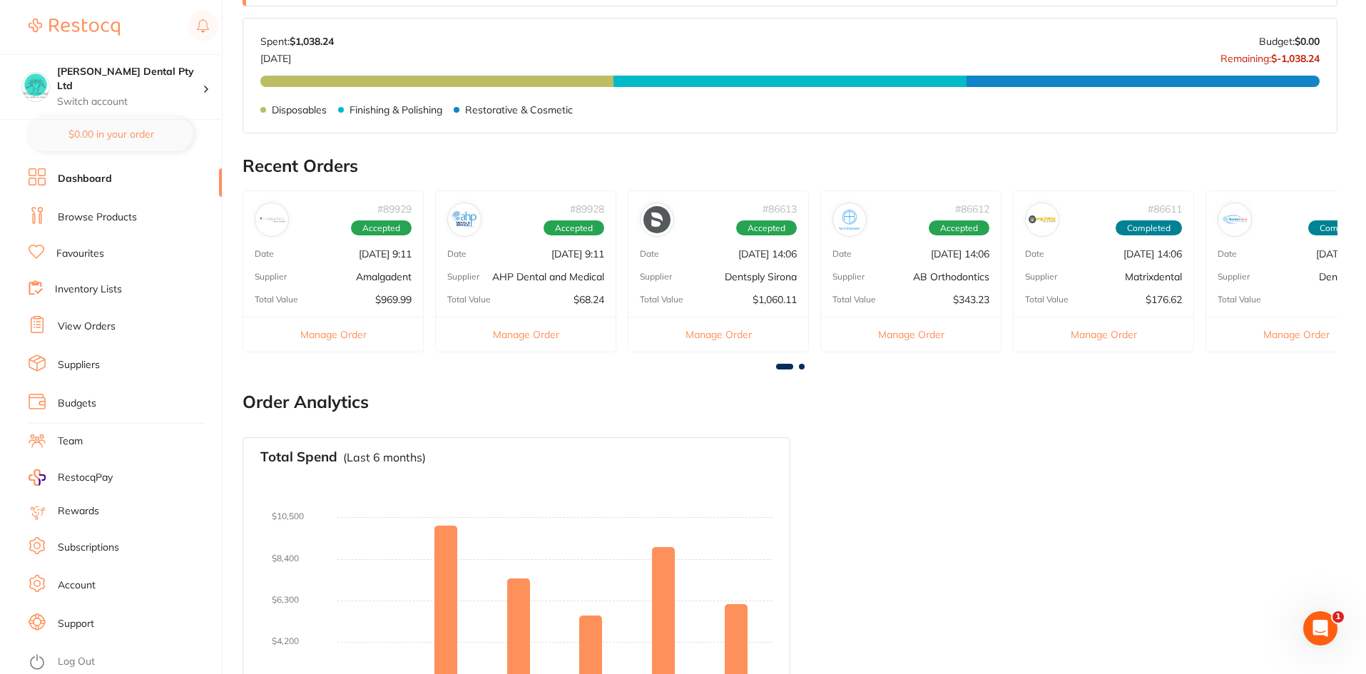
click at [335, 240] on div "# 89929 Accepted Date [DATE] 9:11 Supplier Amalgadent Total Value $969.99 Manag…" at bounding box center [333, 272] width 181 height 162
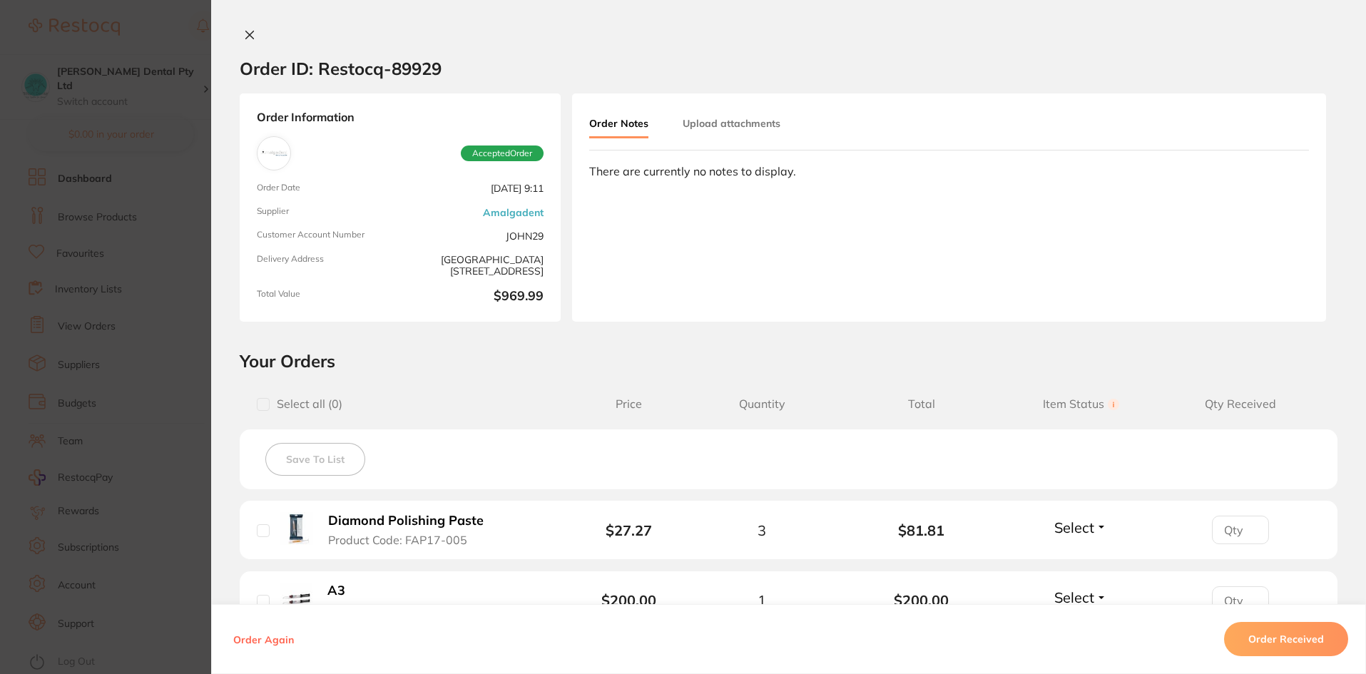
scroll to position [214, 0]
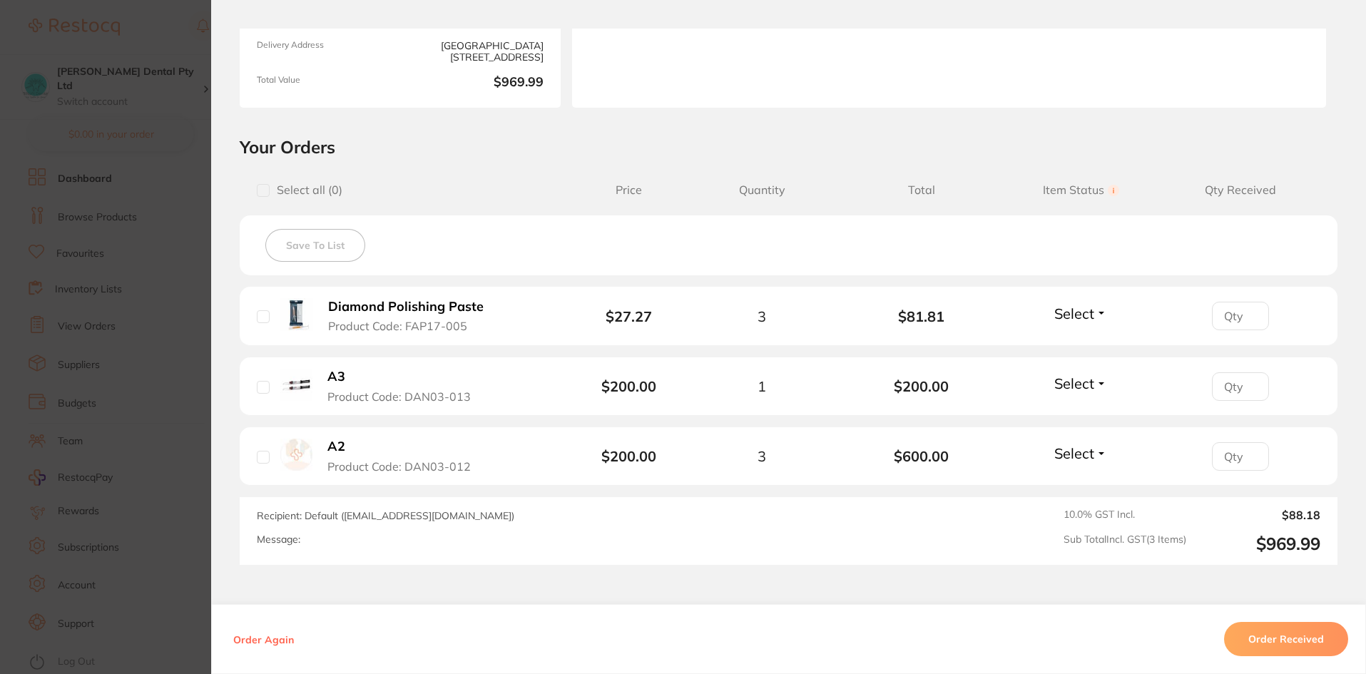
click at [1262, 639] on button "Order Received" at bounding box center [1286, 639] width 124 height 34
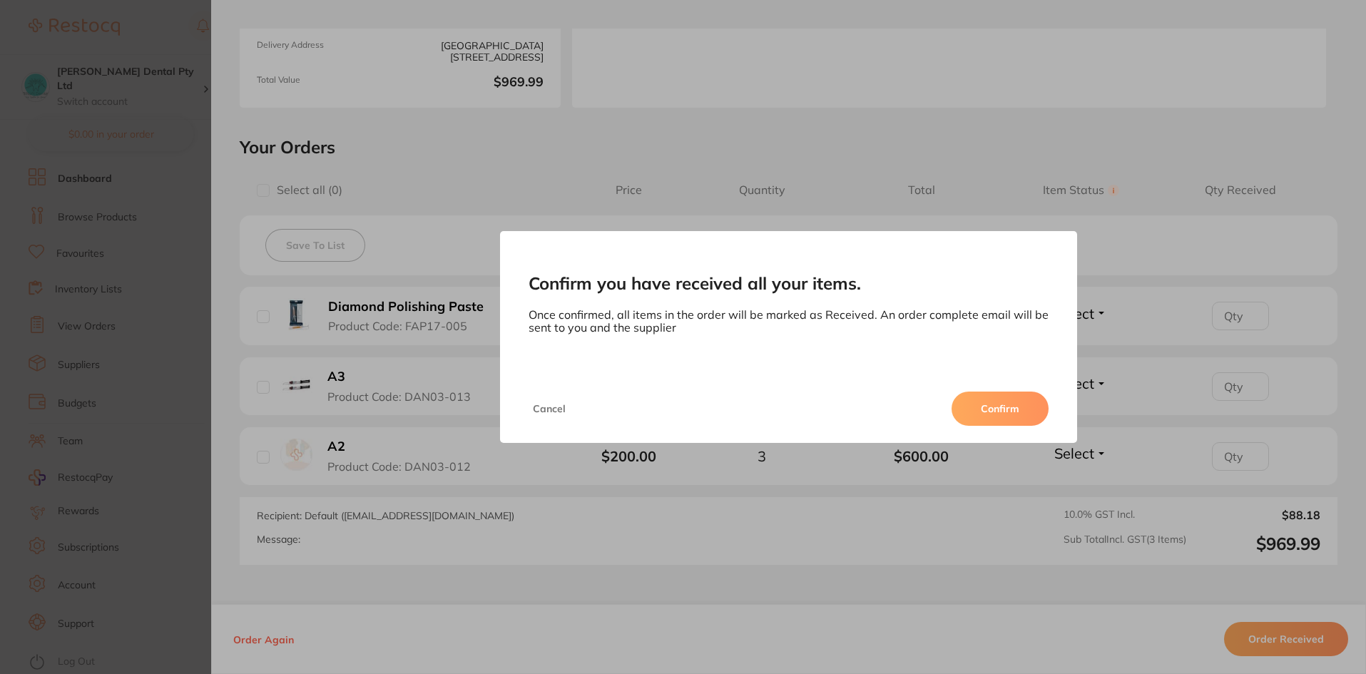
drag, startPoint x: 1043, startPoint y: 407, endPoint x: 1030, endPoint y: 409, distance: 13.6
click at [1042, 407] on button "Confirm" at bounding box center [1000, 409] width 97 height 34
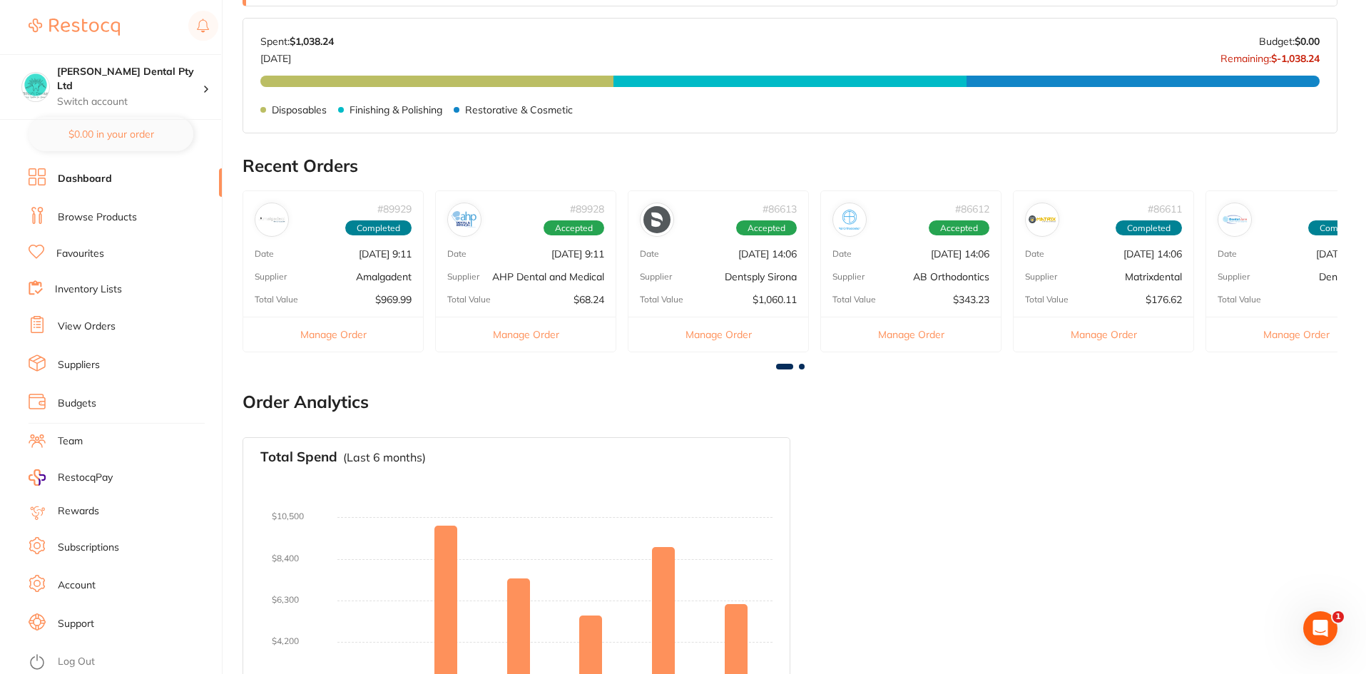
scroll to position [0, 0]
click at [317, 290] on div "# 89929 Accepted Date [DATE] 9:11 Supplier Amalgadent Total Value $969.99 Manag…" at bounding box center [333, 272] width 181 height 162
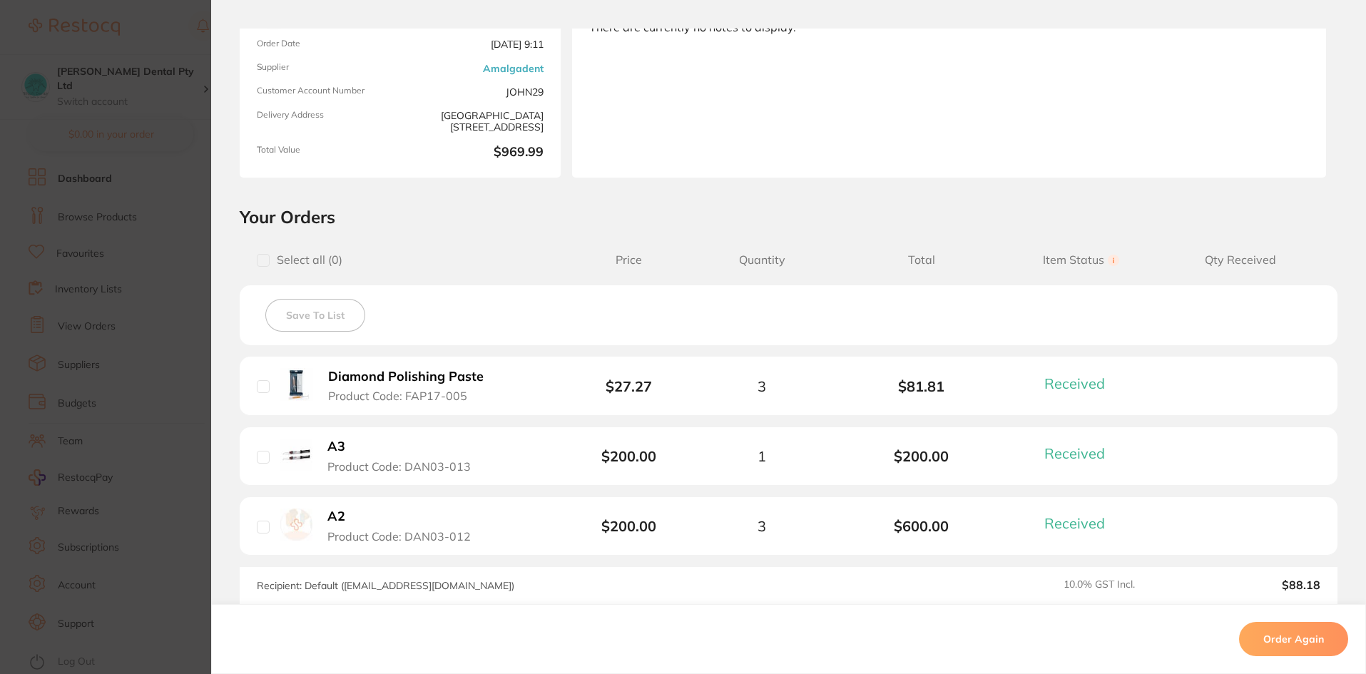
scroll to position [318, 0]
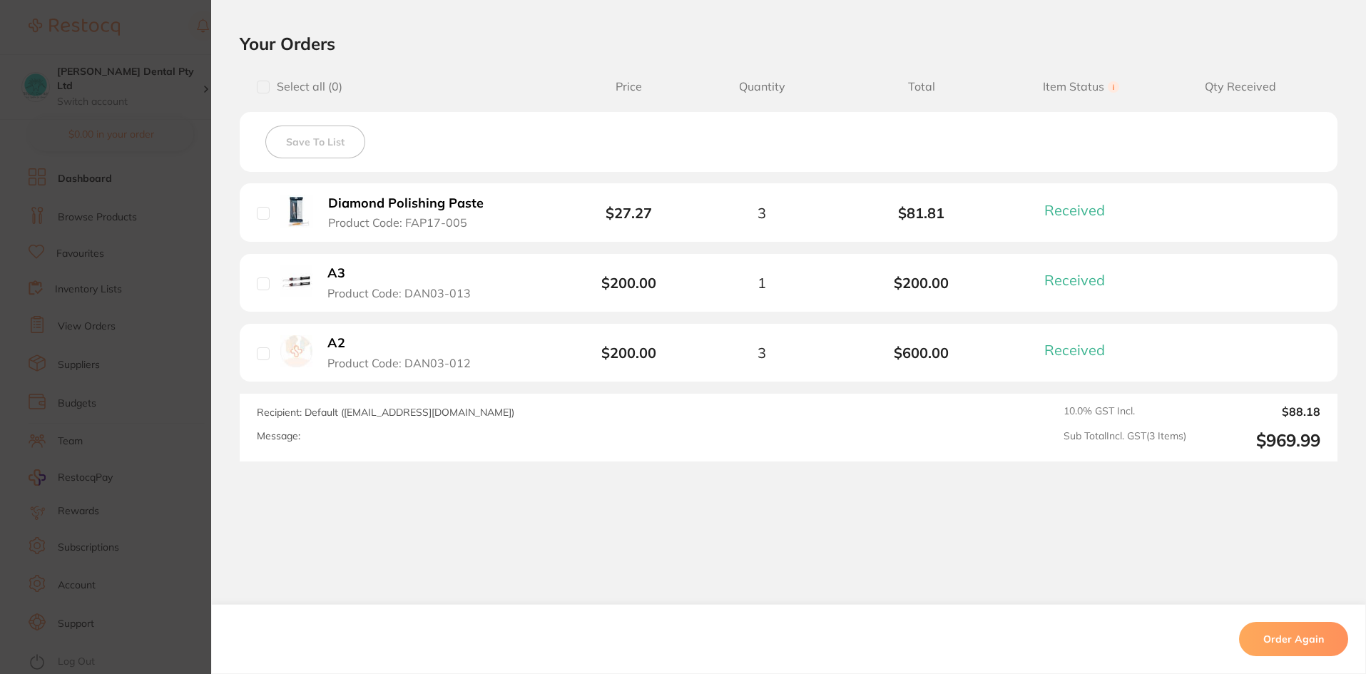
click at [1289, 636] on button "Order Again" at bounding box center [1293, 639] width 109 height 34
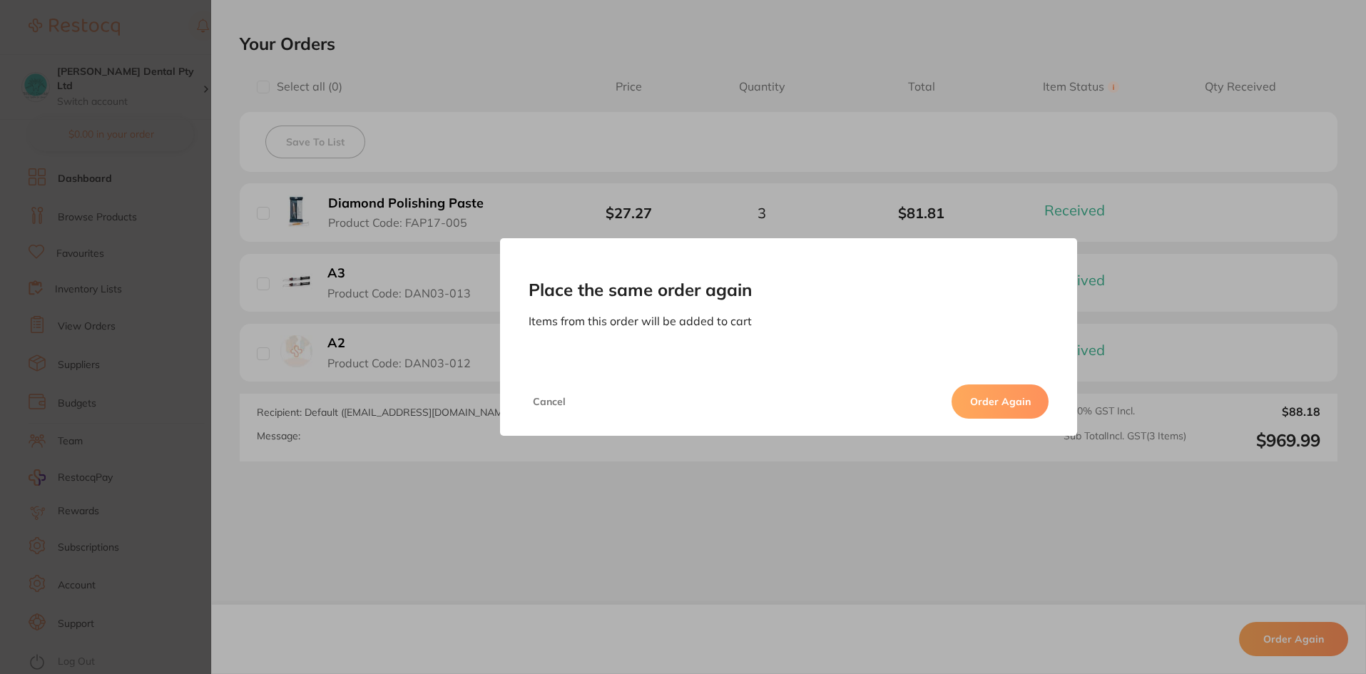
click at [681, 485] on div "Place the same order again Items from this order will be added to cart Cancel O…" at bounding box center [788, 337] width 1155 height 674
click at [535, 402] on button "Cancel" at bounding box center [549, 402] width 41 height 34
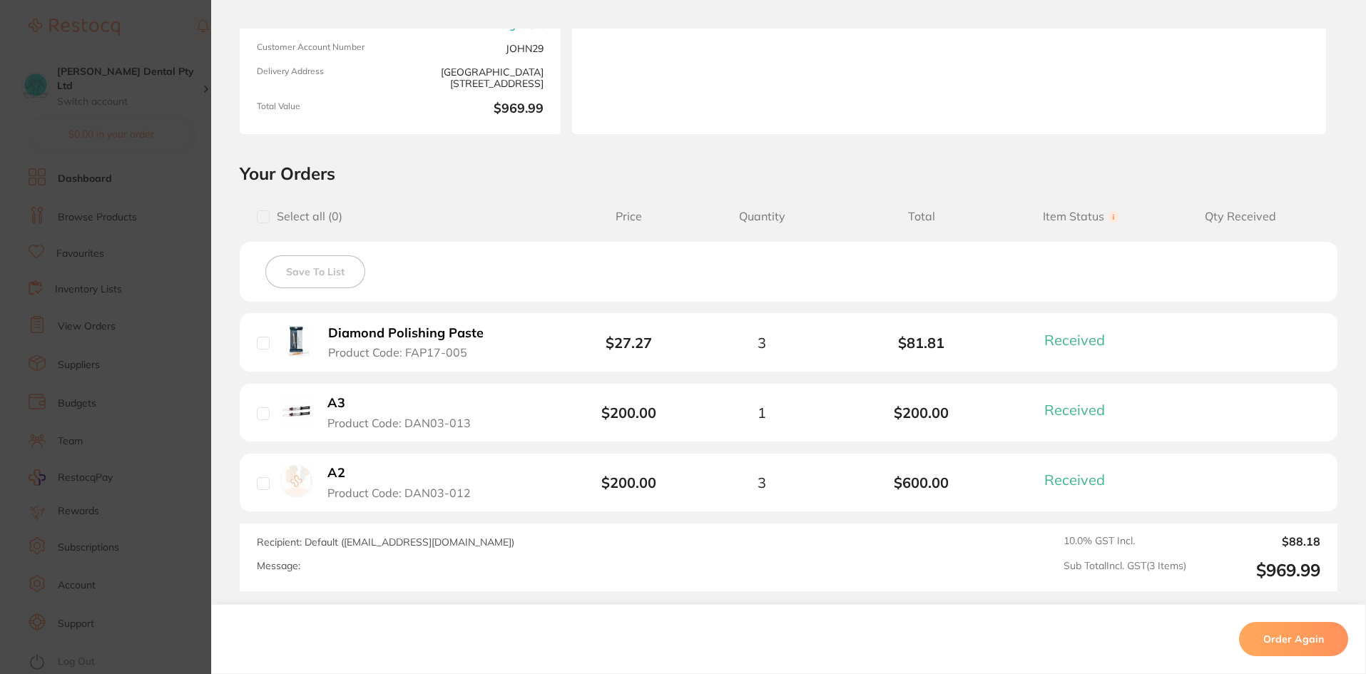
scroll to position [32, 0]
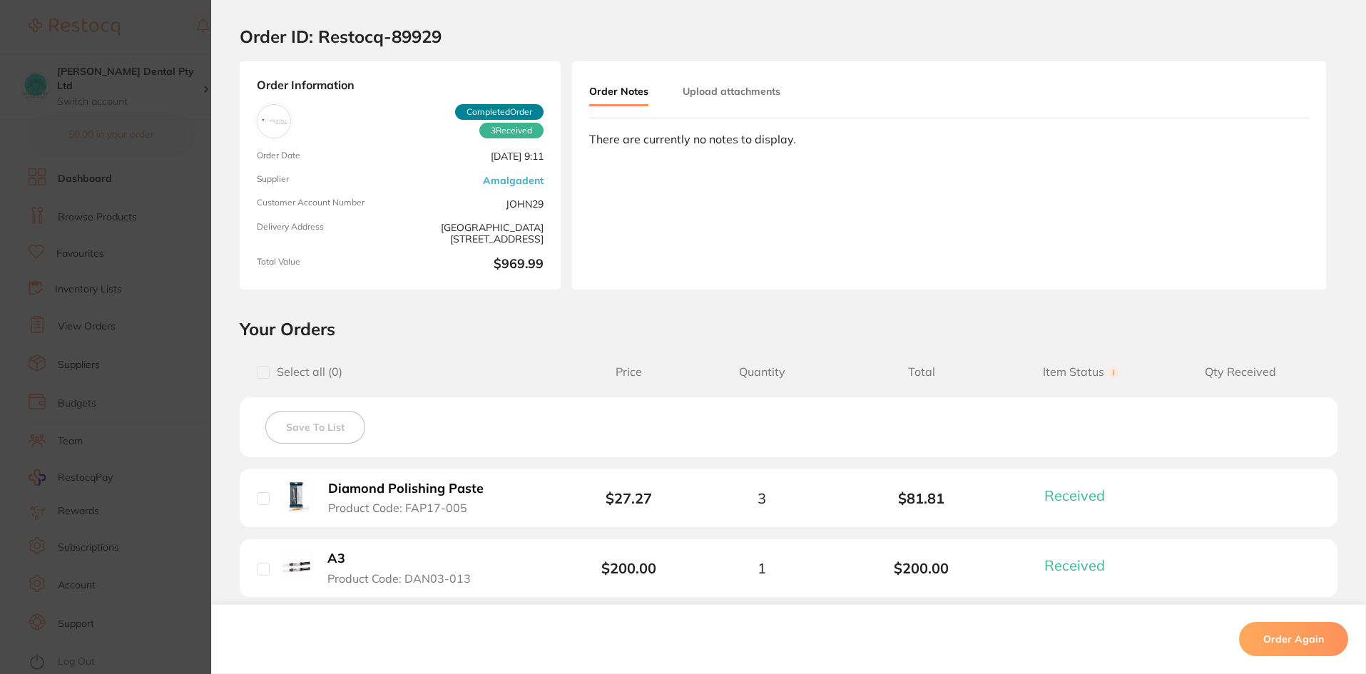
click at [141, 174] on section "Place the same order again Items from this order will be added to cart Cancel O…" at bounding box center [683, 337] width 1366 height 674
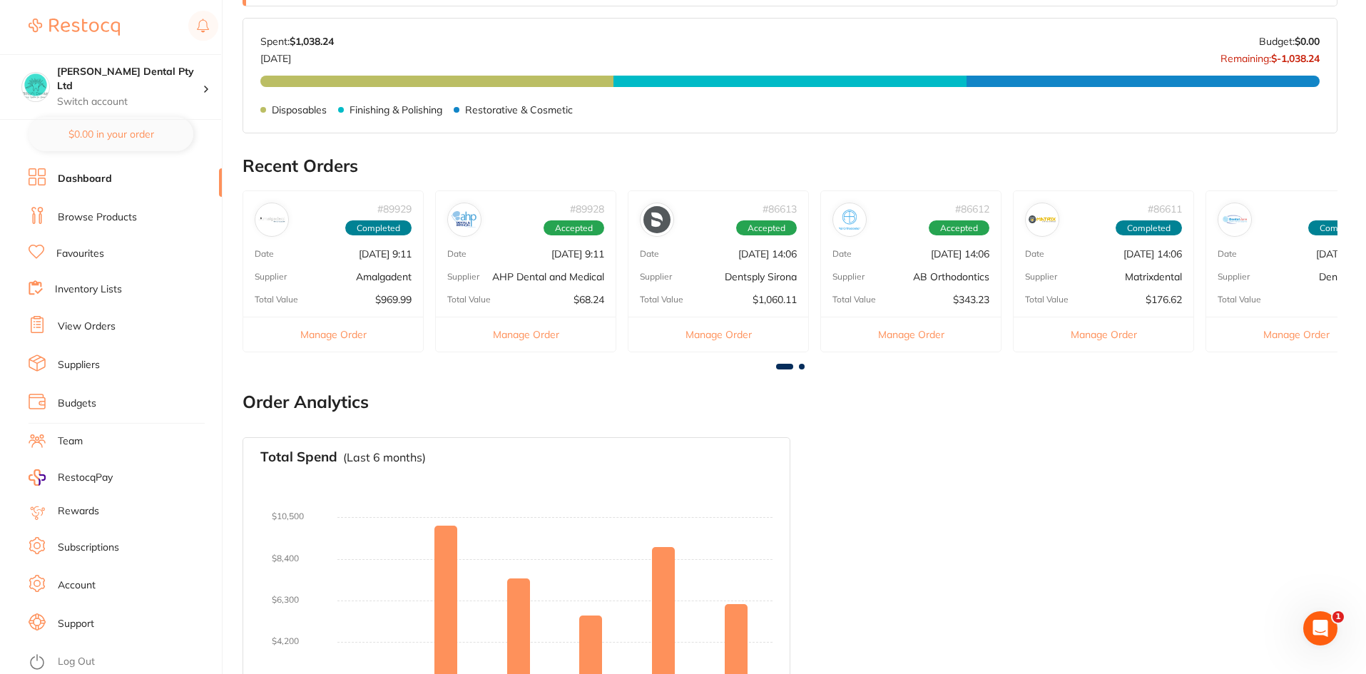
click at [570, 282] on p "AHP Dental and Medical" at bounding box center [548, 276] width 112 height 11
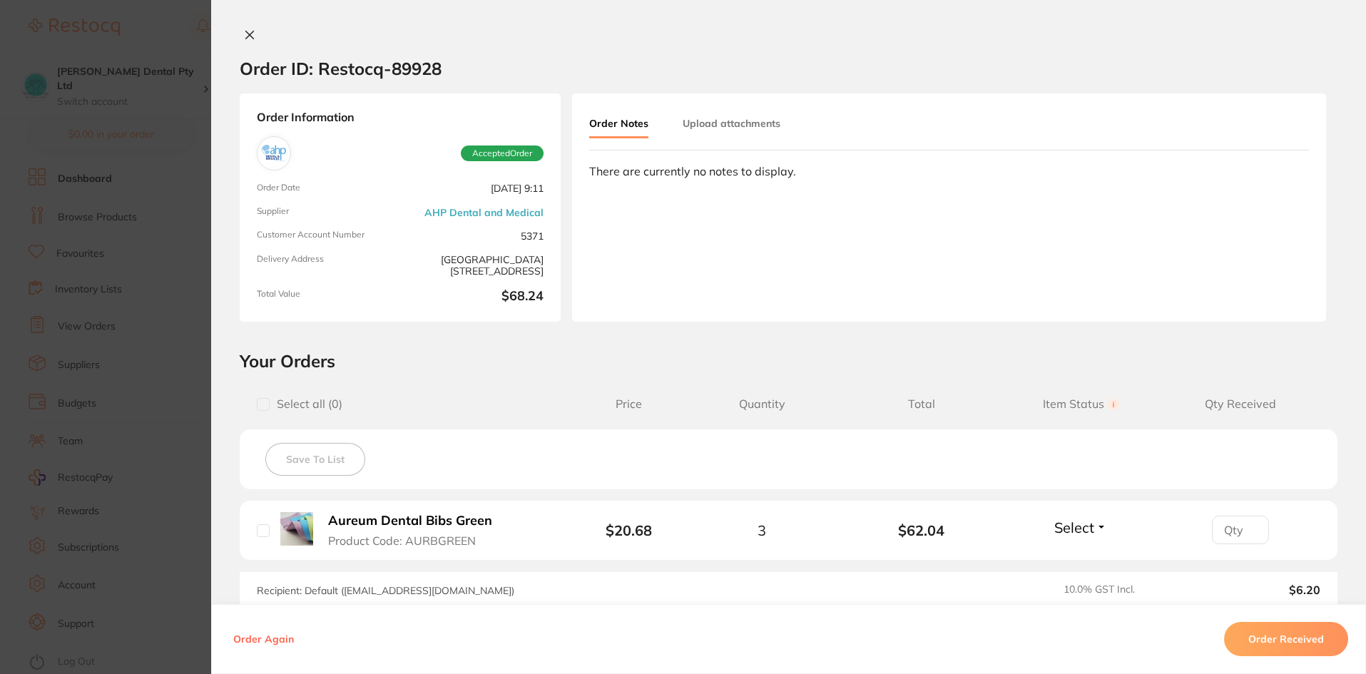
scroll to position [0, 0]
click at [1259, 635] on button "Order Received" at bounding box center [1286, 639] width 124 height 34
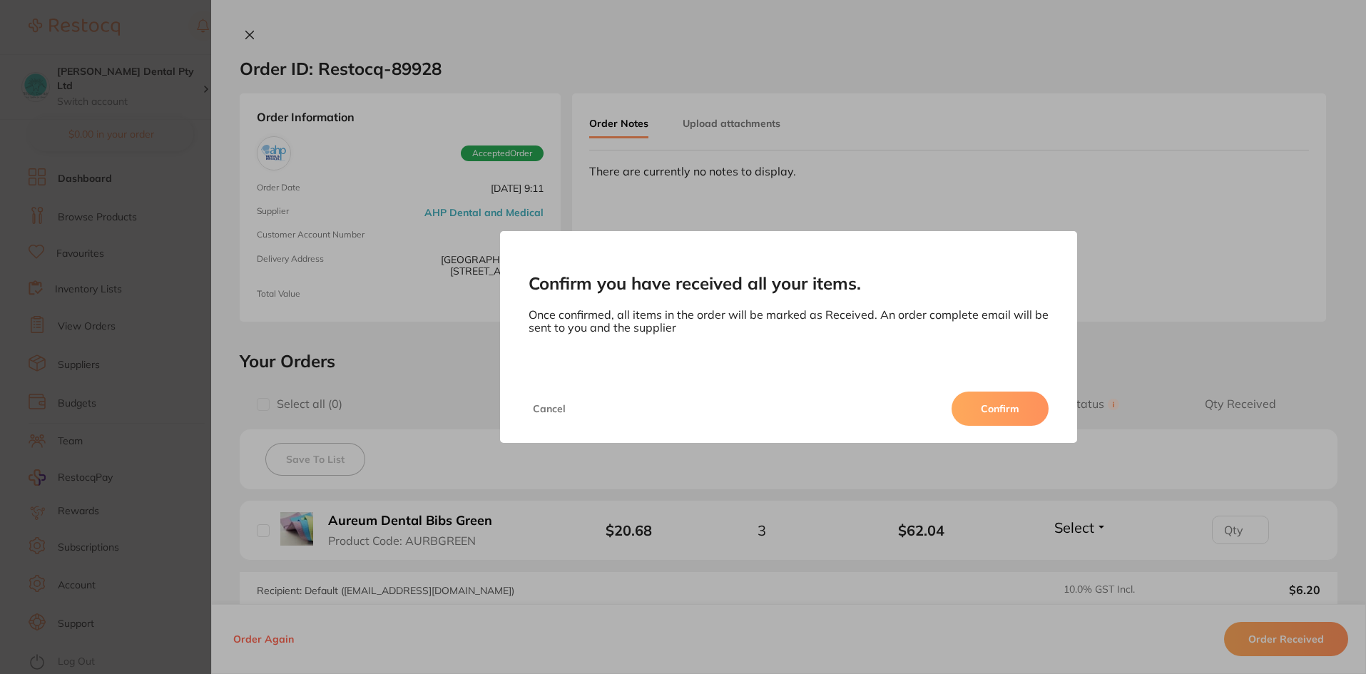
click at [980, 402] on button "Confirm" at bounding box center [1000, 409] width 97 height 34
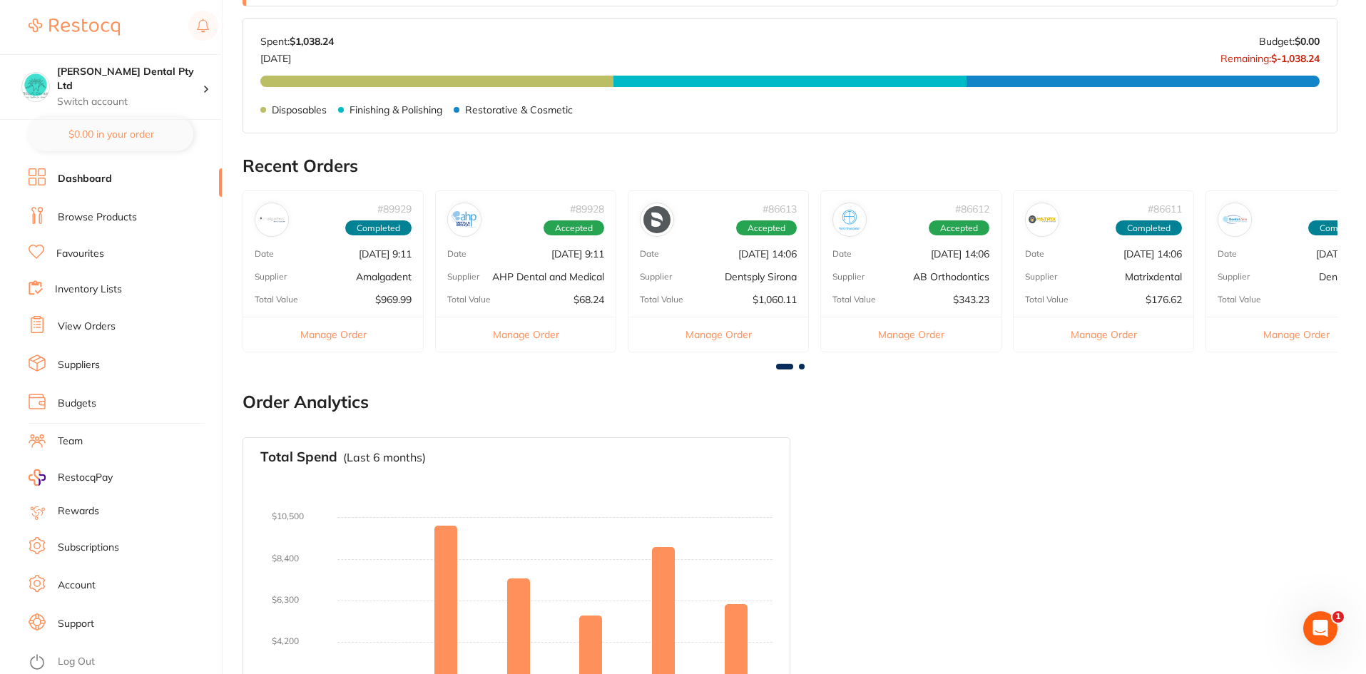
click at [736, 281] on p "Dentsply Sirona" at bounding box center [761, 276] width 72 height 11
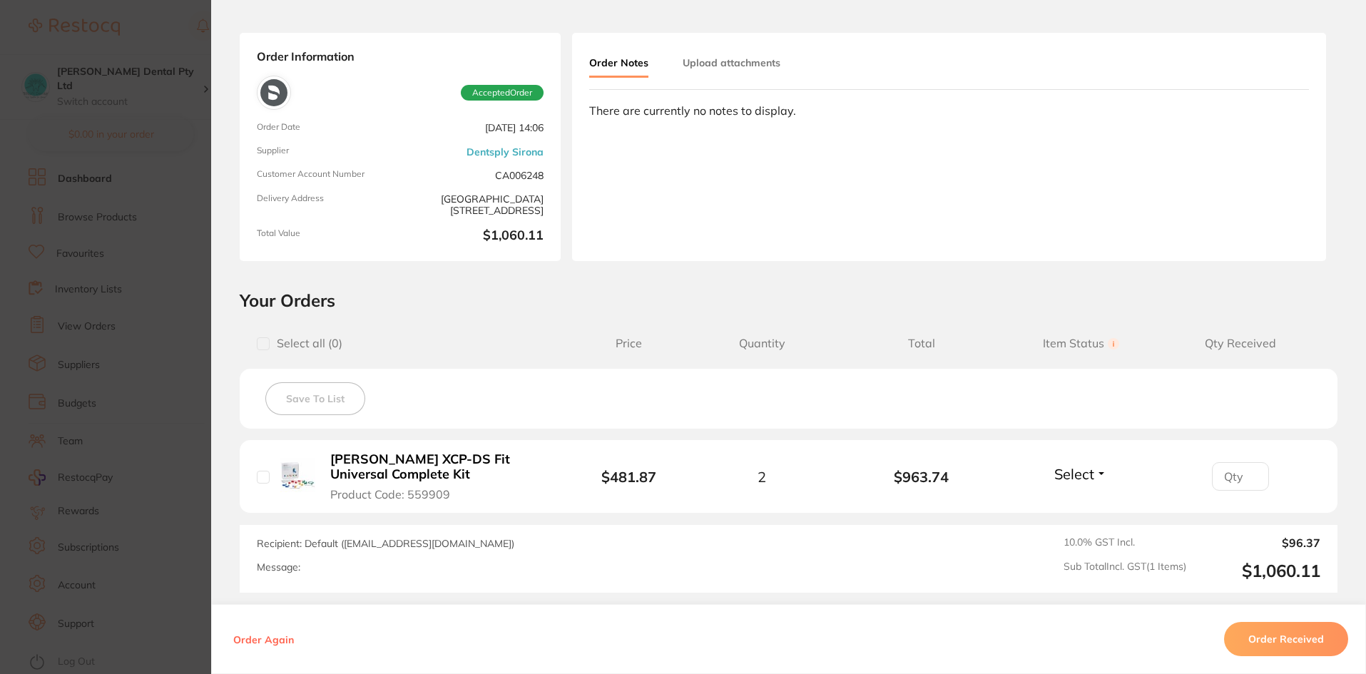
scroll to position [143, 0]
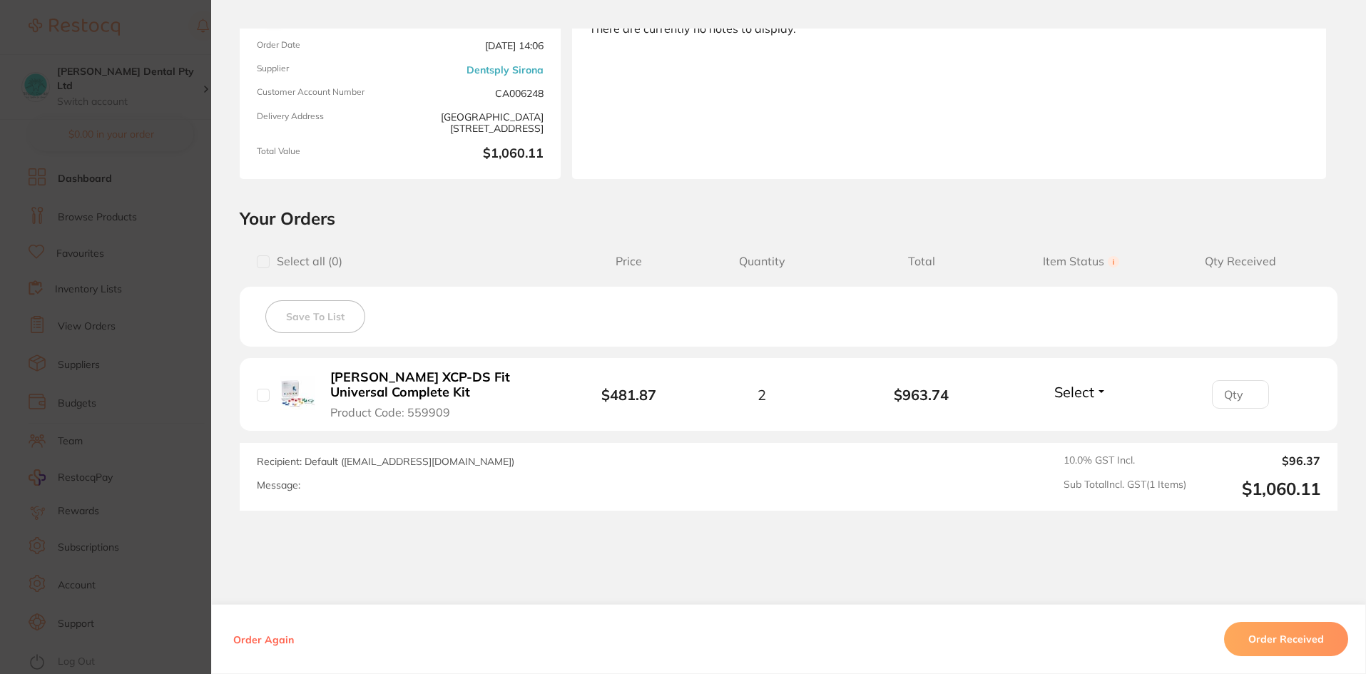
click at [1304, 638] on button "Order Received" at bounding box center [1286, 639] width 124 height 34
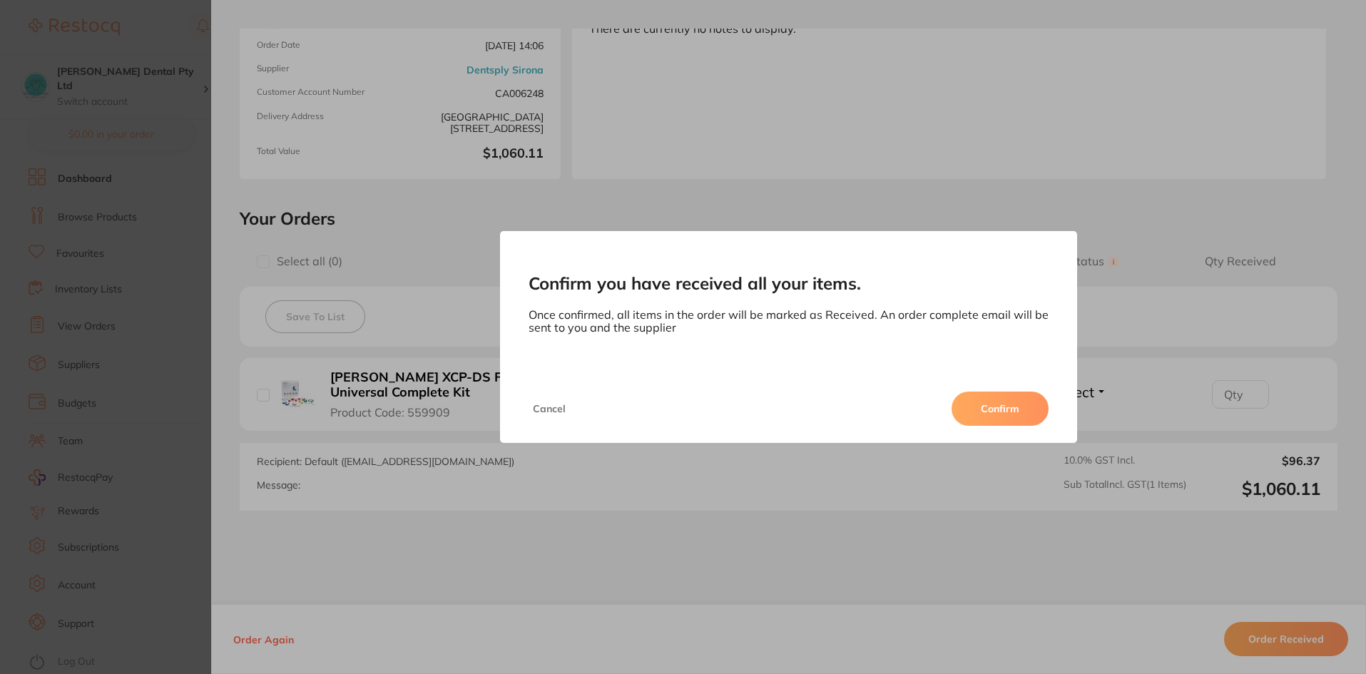
click at [1008, 407] on button "Confirm" at bounding box center [1000, 409] width 97 height 34
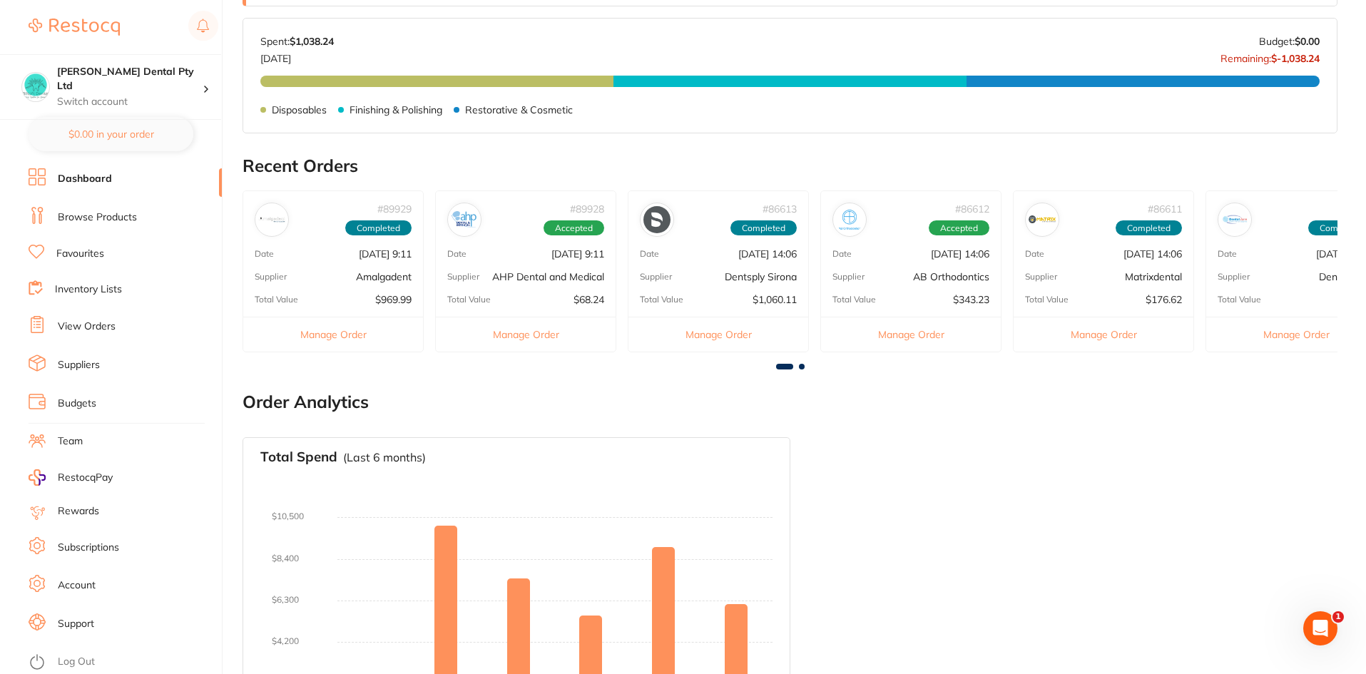
scroll to position [0, 0]
click at [1157, 264] on div "# 86611 Completed Date [DATE] 14:06 Supplier Matrixdental Total Value $176.62 M…" at bounding box center [1103, 272] width 181 height 162
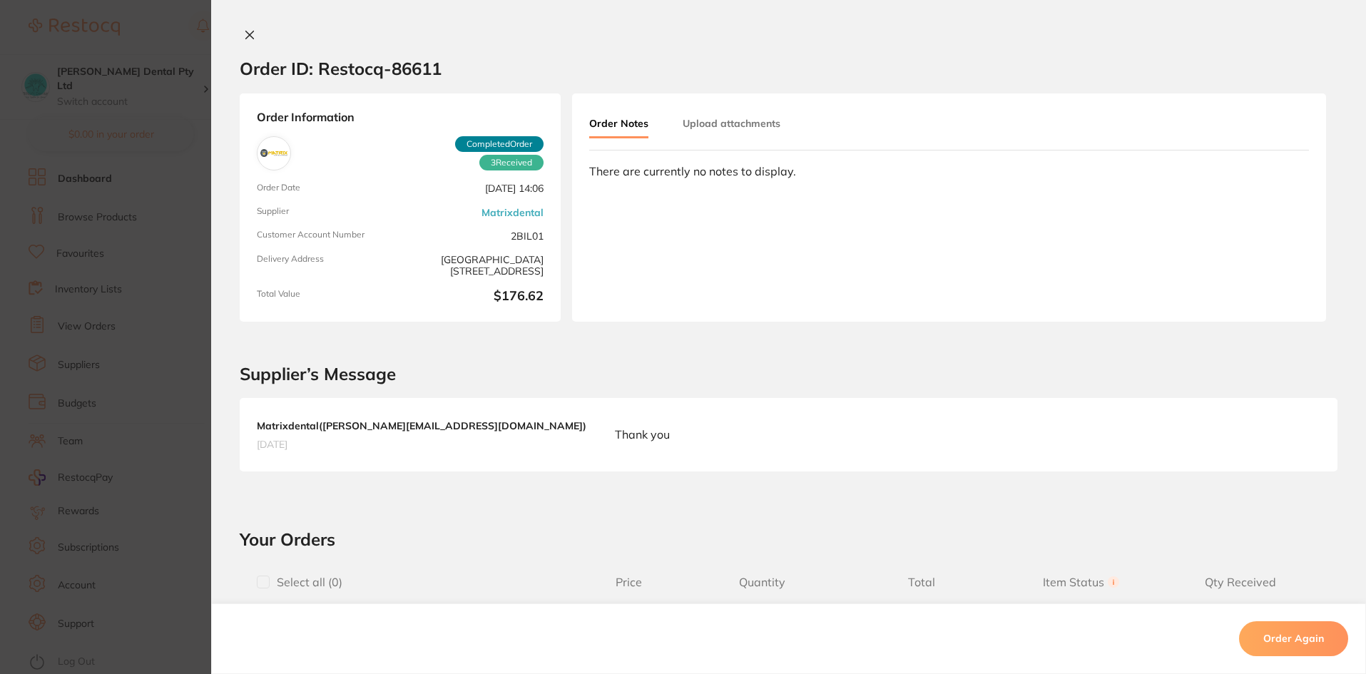
click at [246, 31] on icon at bounding box center [250, 35] width 8 height 8
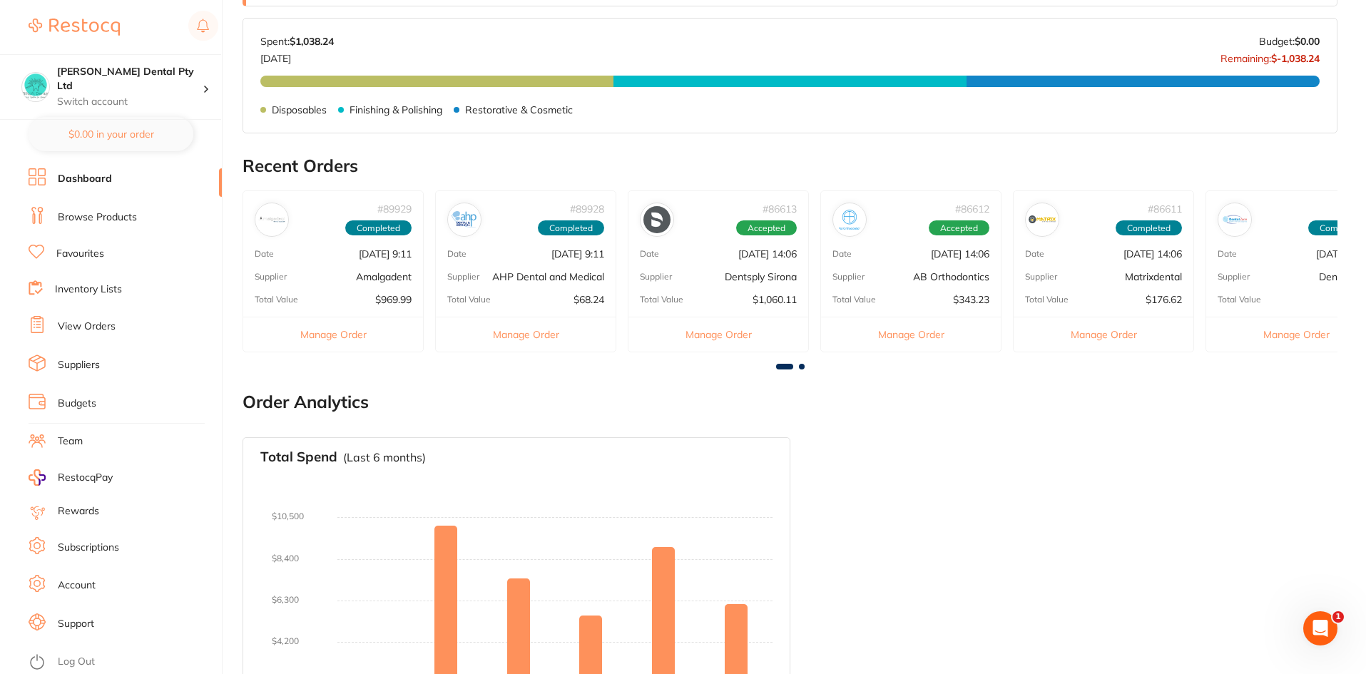
click at [485, 376] on main "Dashboard Welcome back, [PERSON_NAME] Dental Pty Ltd Total Spend (Monthly) $1,0…" at bounding box center [805, 208] width 1124 height 1130
click at [74, 217] on link "Browse Products" at bounding box center [97, 217] width 79 height 14
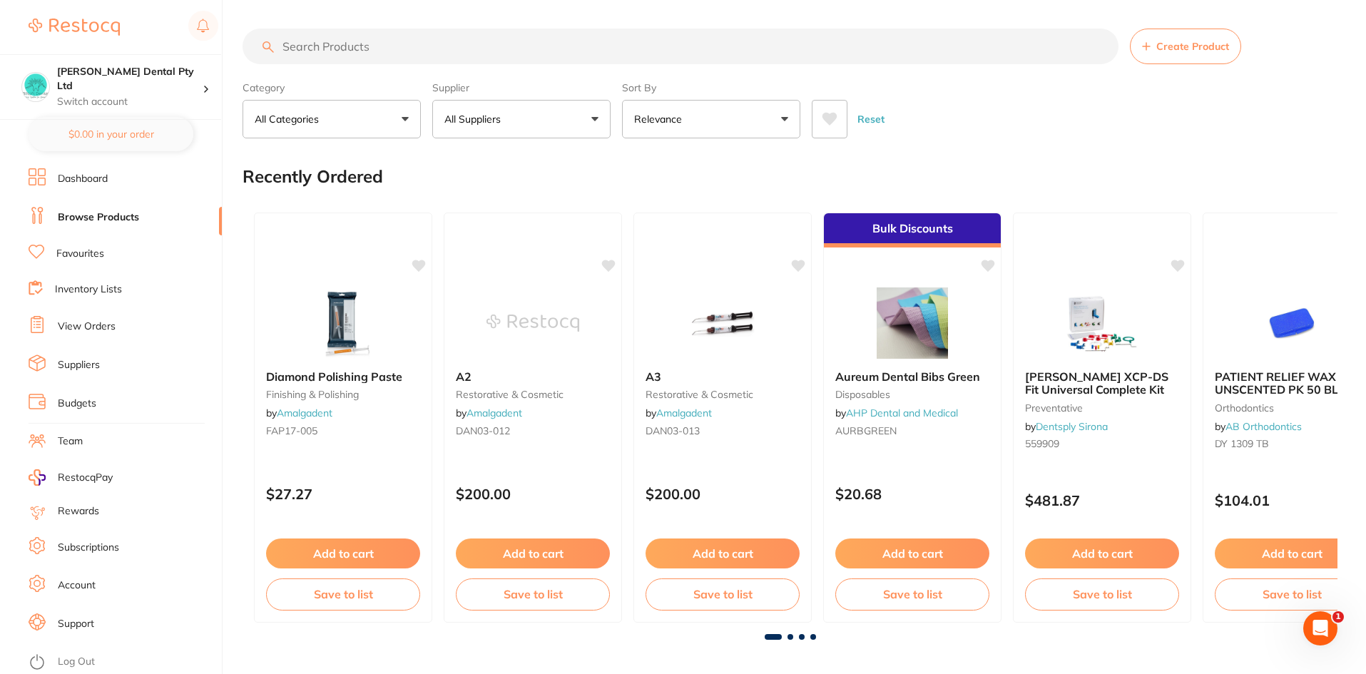
click at [99, 218] on link "Browse Products" at bounding box center [98, 217] width 81 height 14
click at [597, 171] on div "Recently Ordered" at bounding box center [790, 177] width 1095 height 48
click at [76, 75] on h4 "[PERSON_NAME] Dental Pty Ltd" at bounding box center [130, 79] width 146 height 28
click at [524, 176] on div "Recently Ordered" at bounding box center [790, 177] width 1095 height 48
click at [79, 656] on link "Log Out" at bounding box center [76, 662] width 37 height 14
